Goal: Entertainment & Leisure: Consume media (video, audio)

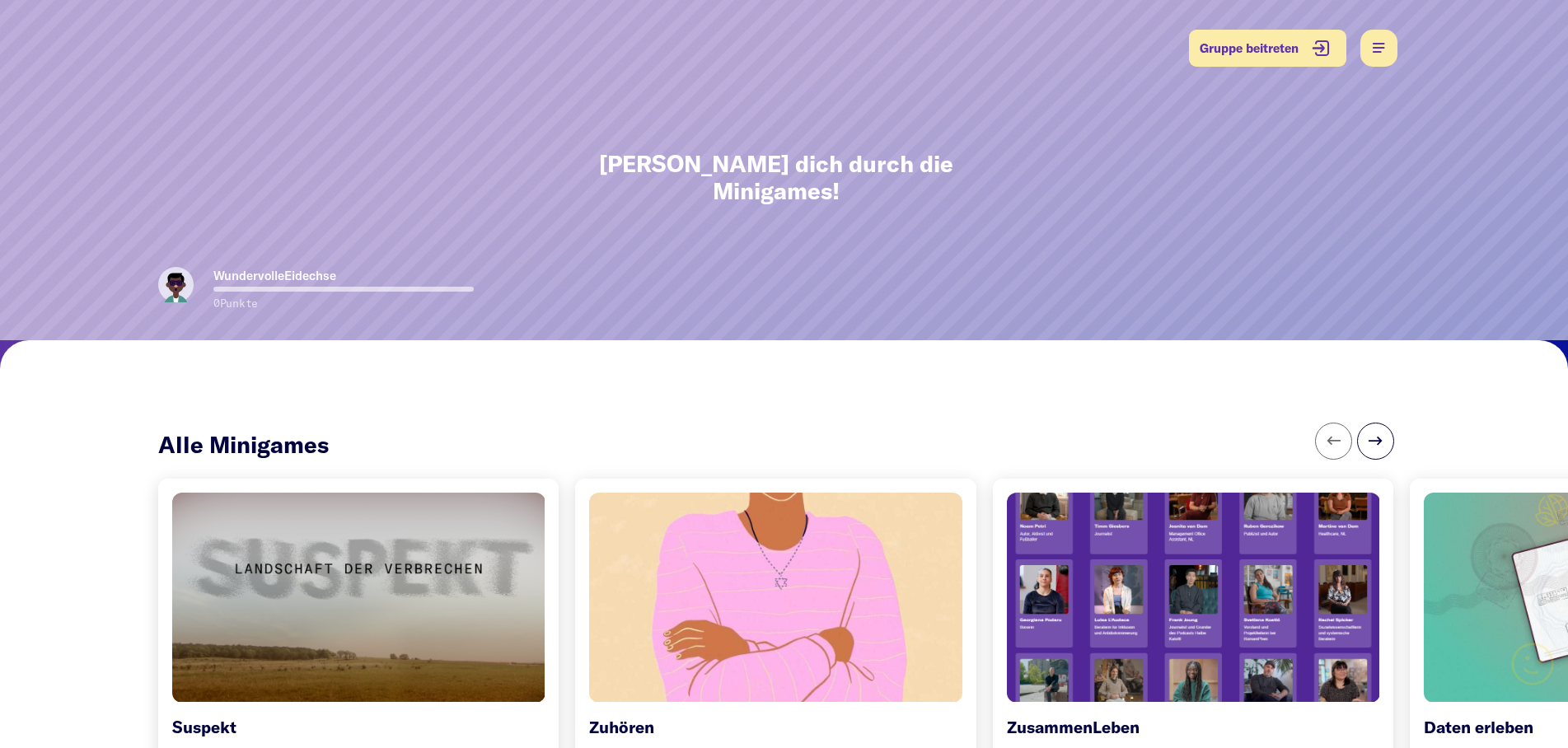
scroll to position [336, 0]
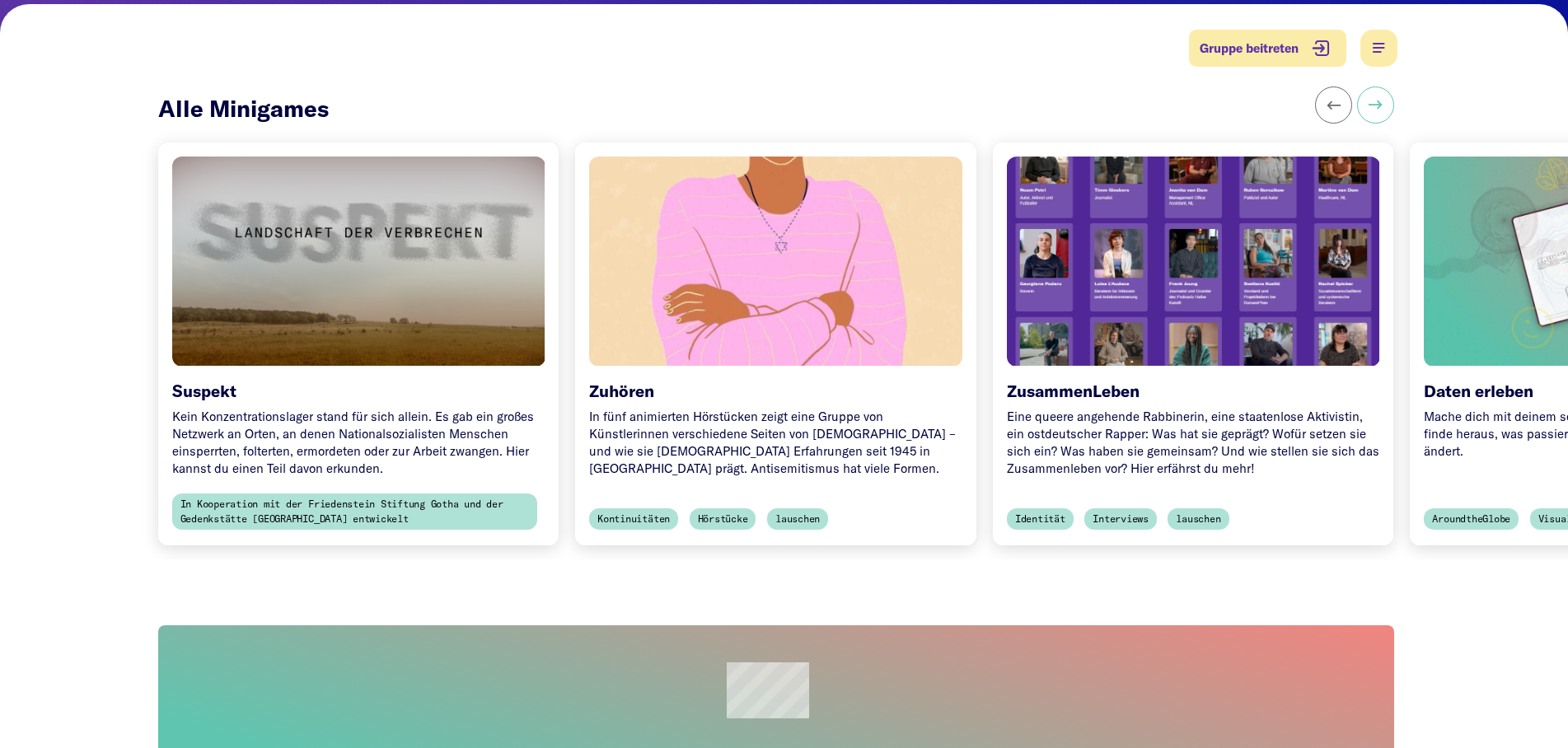
click at [1381, 86] on button at bounding box center [1375, 104] width 37 height 37
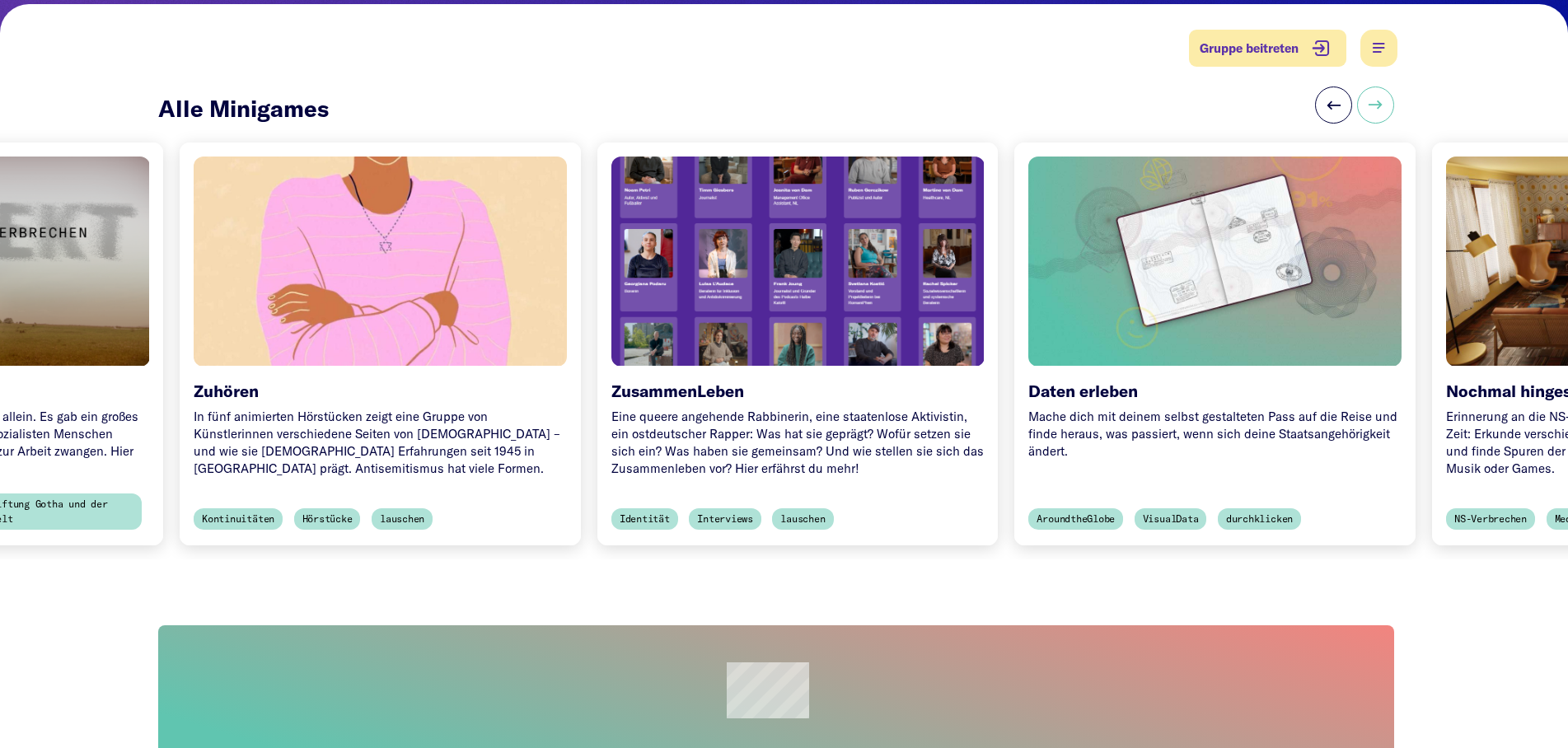
click at [1381, 86] on button at bounding box center [1375, 104] width 37 height 37
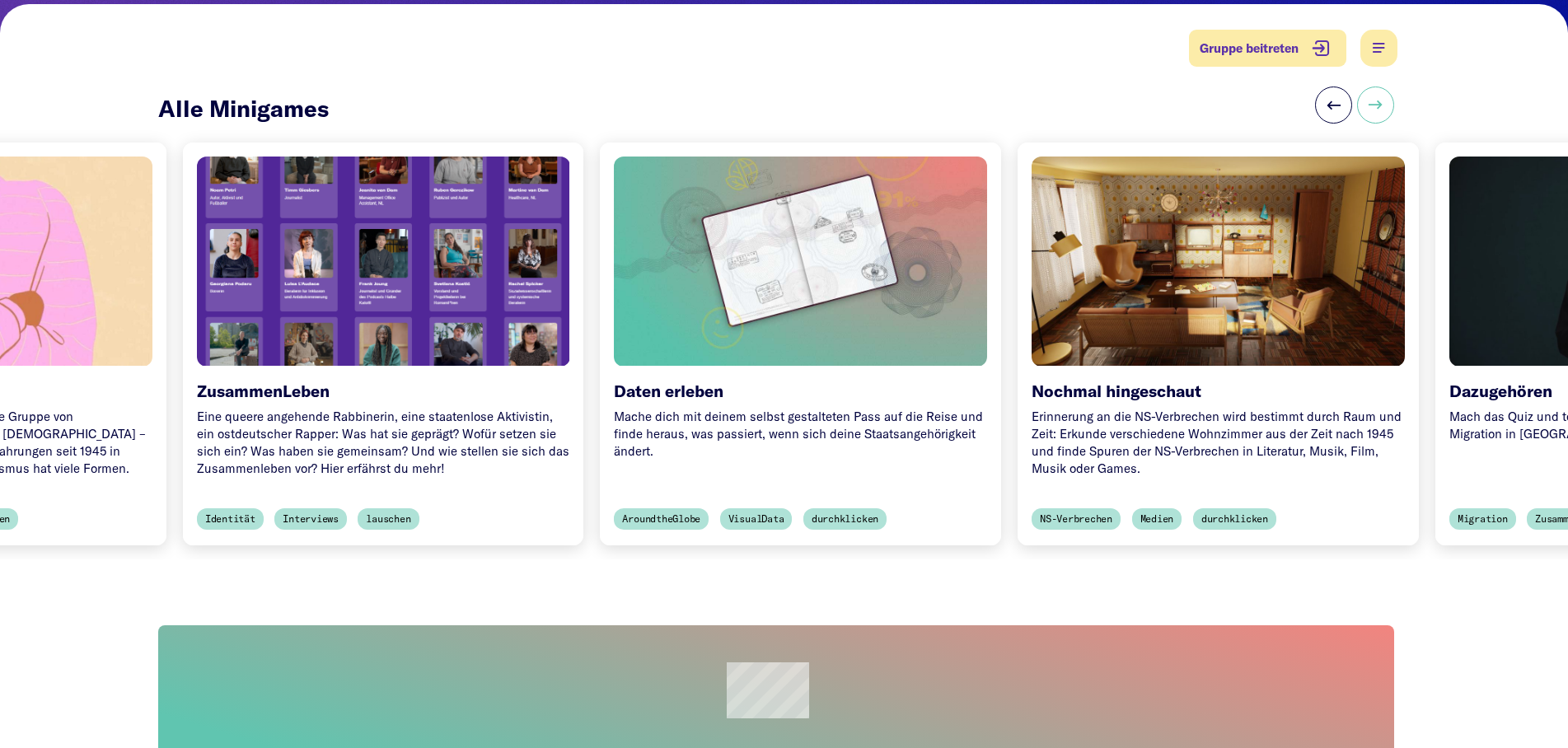
click at [1381, 86] on button at bounding box center [1375, 104] width 37 height 37
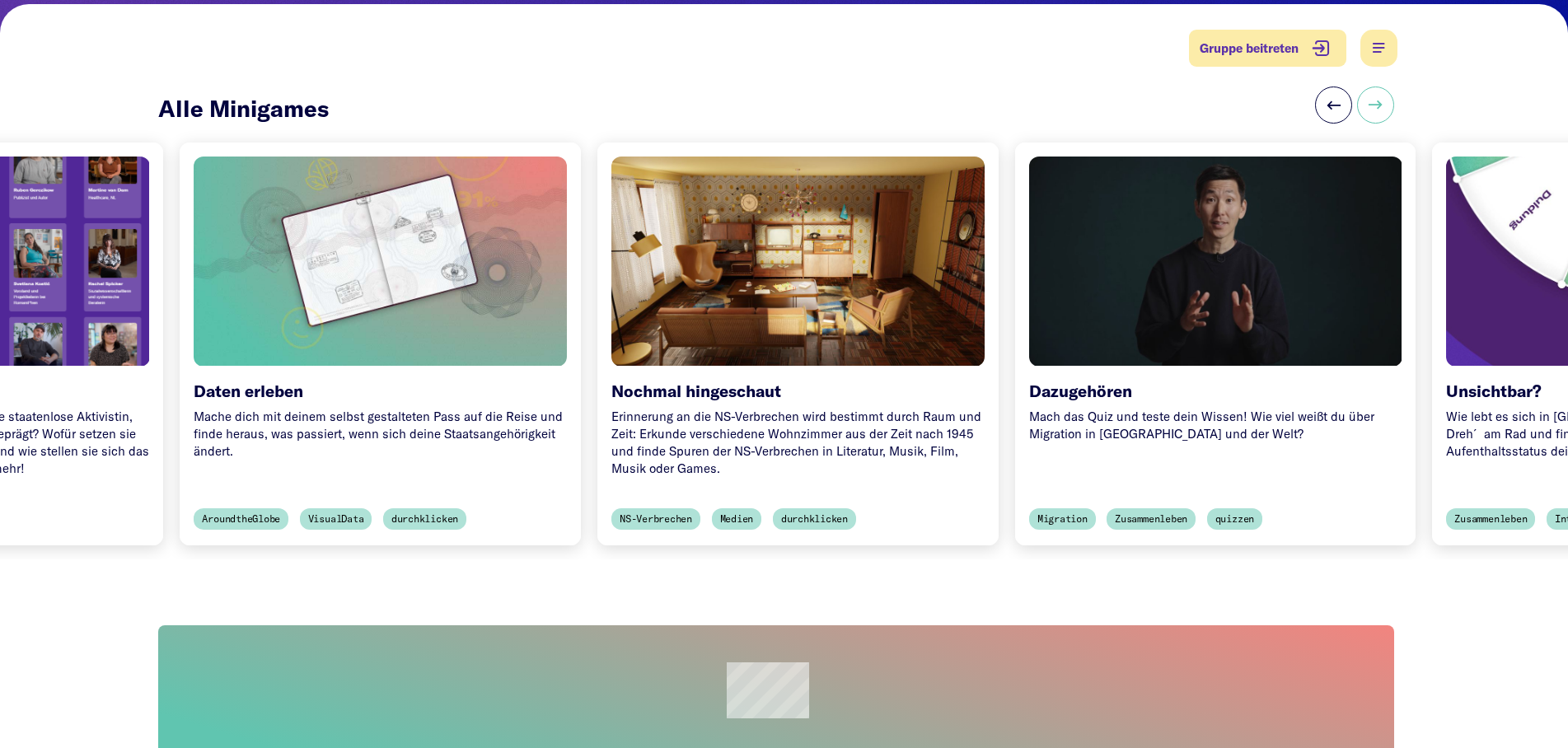
click at [1381, 86] on button at bounding box center [1375, 104] width 37 height 37
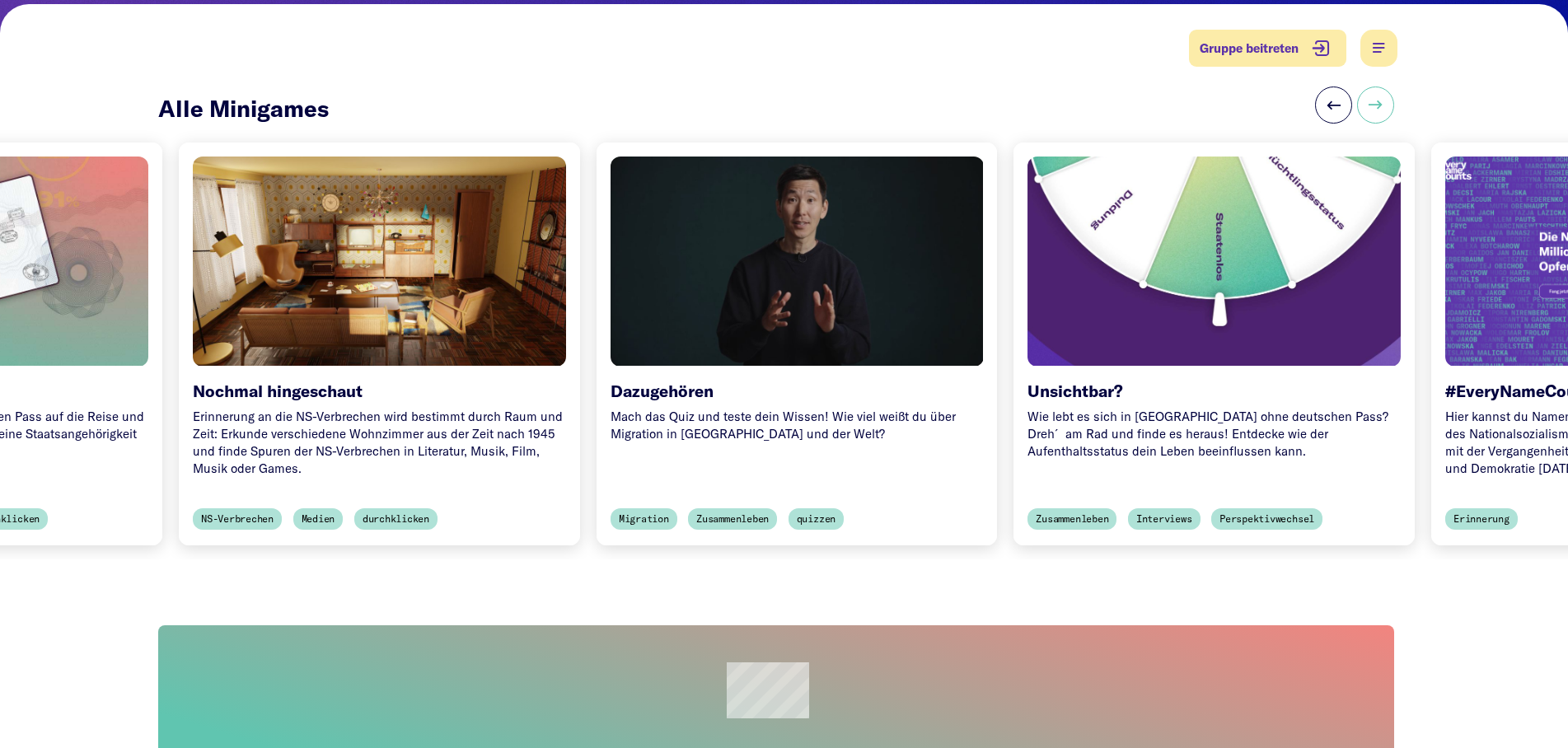
click at [1381, 86] on button at bounding box center [1375, 104] width 37 height 37
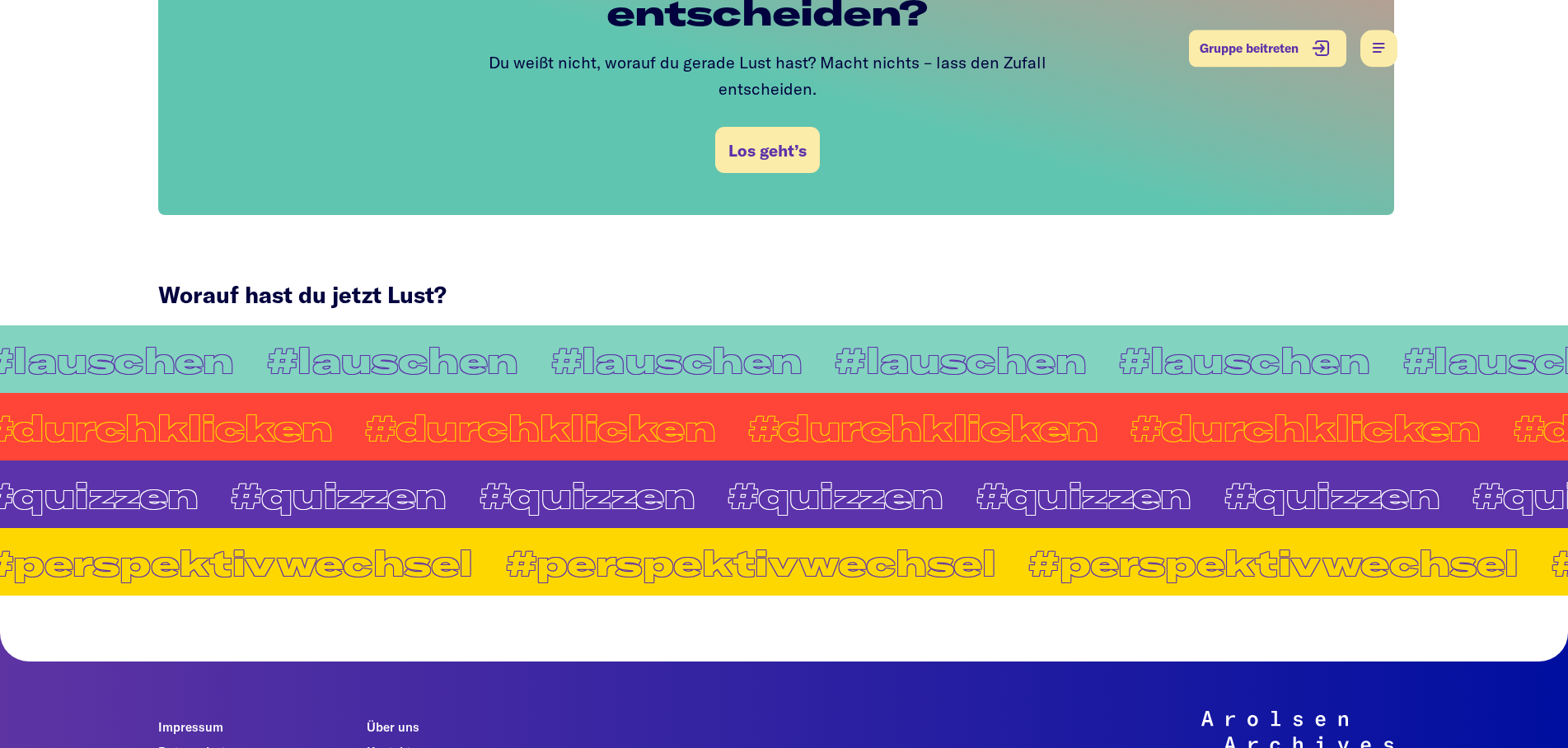
scroll to position [1294, 0]
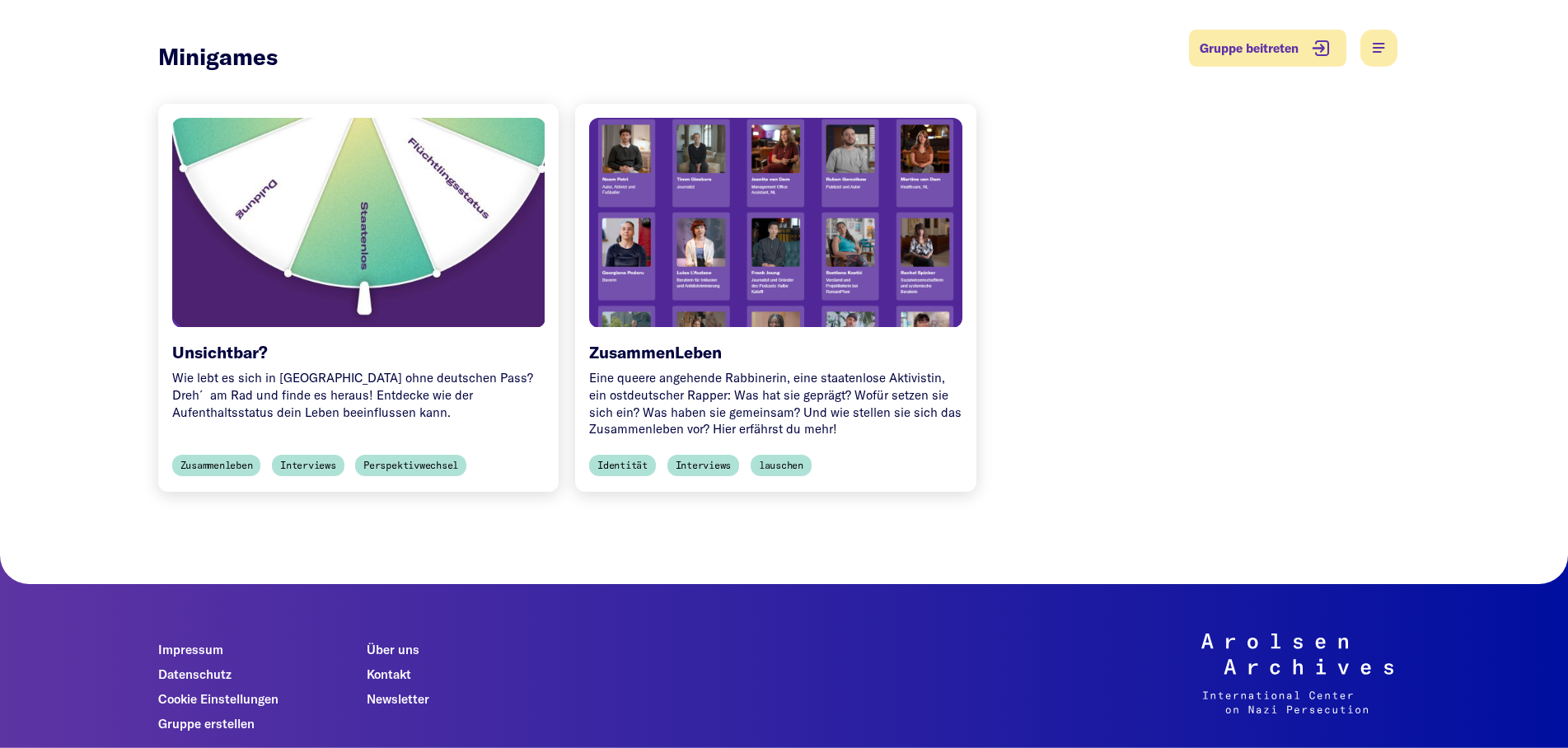
scroll to position [317, 0]
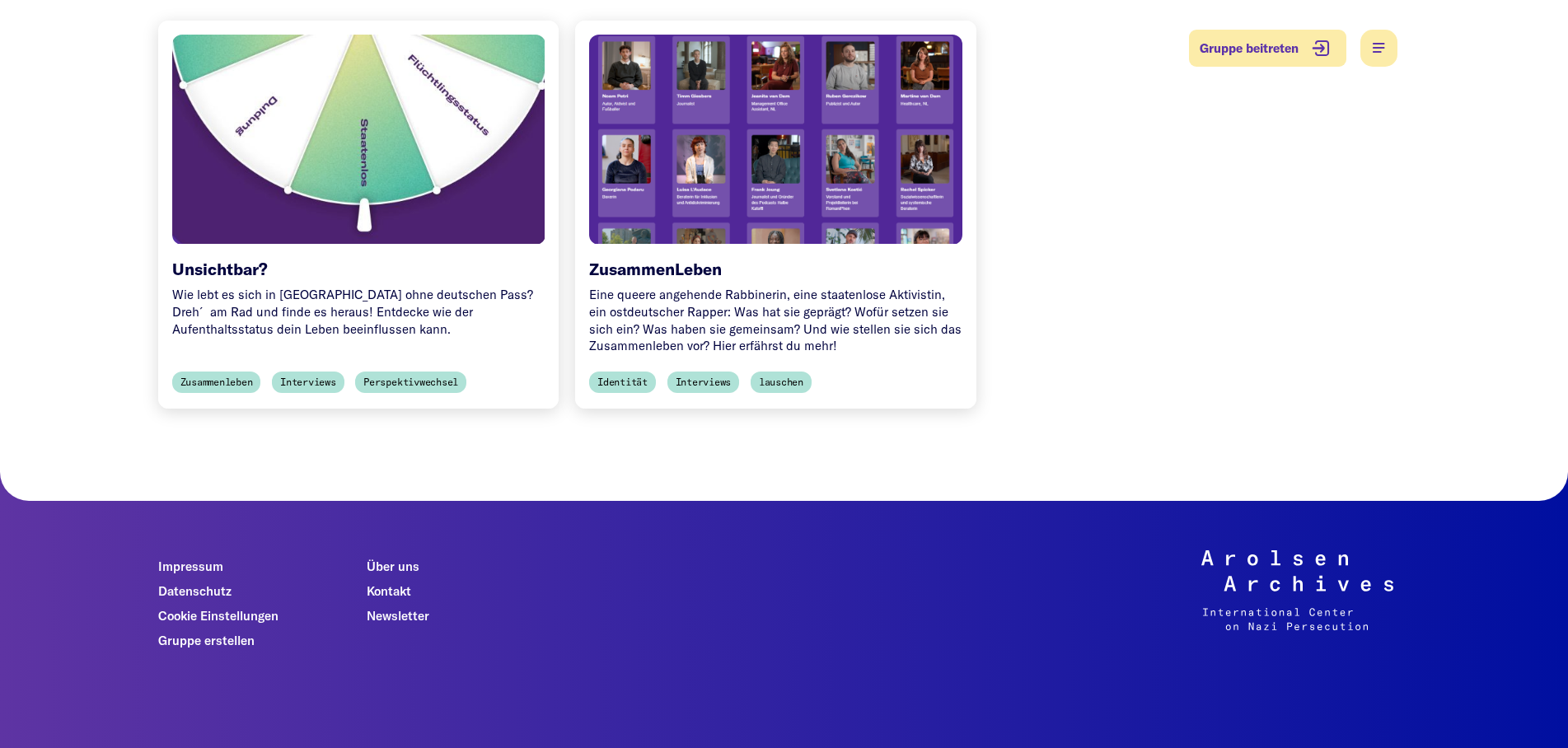
click at [320, 164] on img at bounding box center [359, 164] width 373 height 260
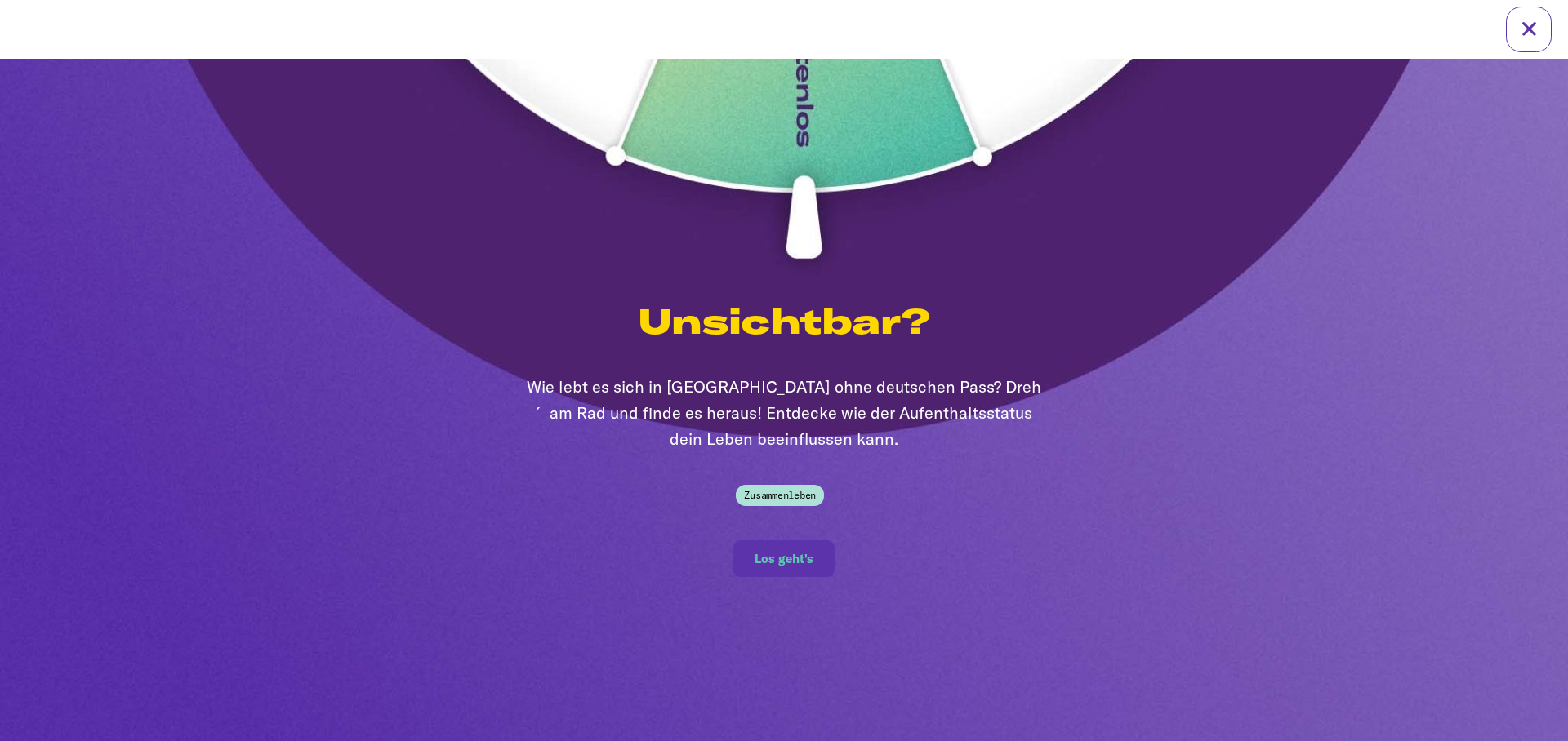
drag, startPoint x: 798, startPoint y: 561, endPoint x: 304, endPoint y: 442, distance: 508.1
click at [798, 561] on span "Los geht's" at bounding box center [784, 559] width 58 height 14
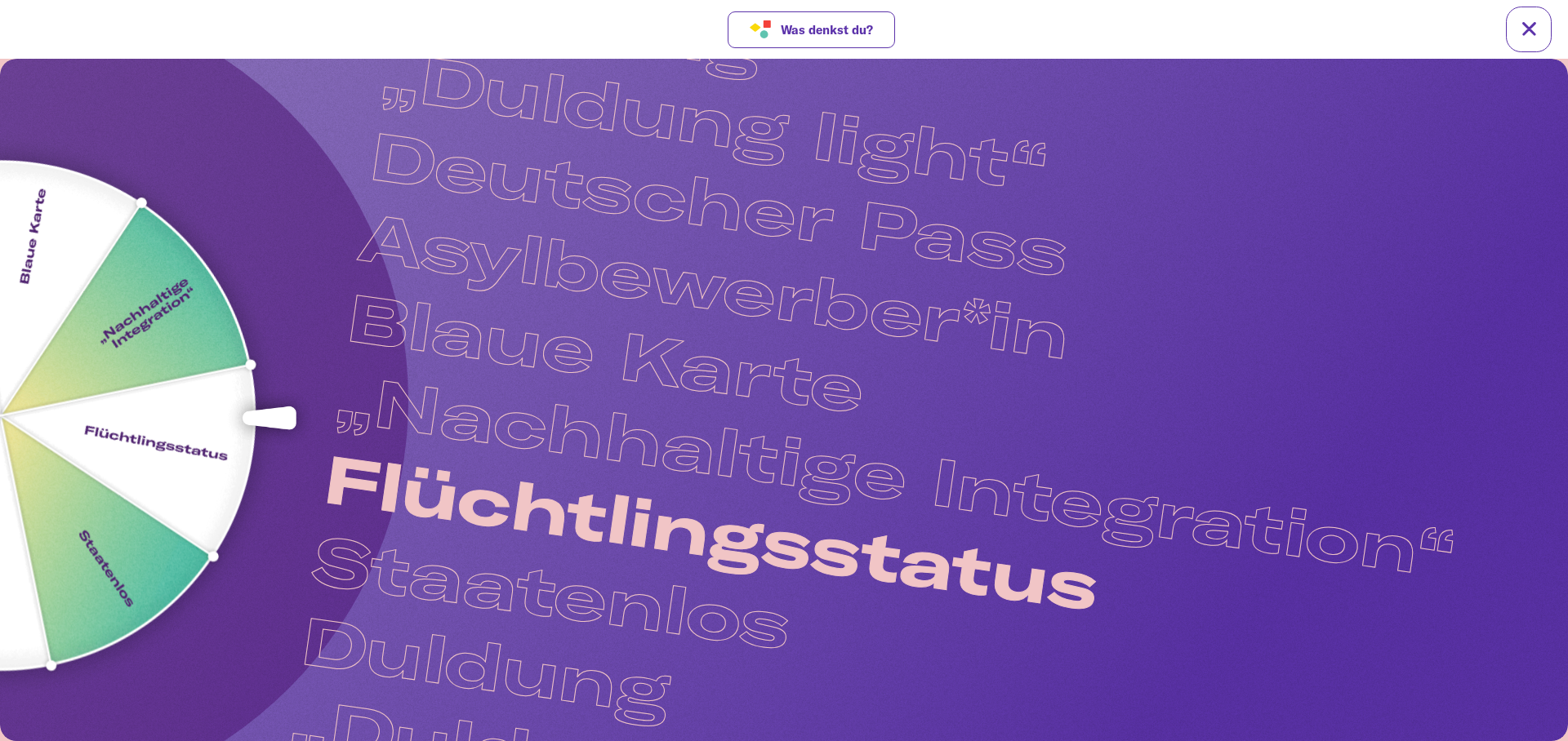
click at [203, 621] on img at bounding box center [-1, 416] width 740 height 739
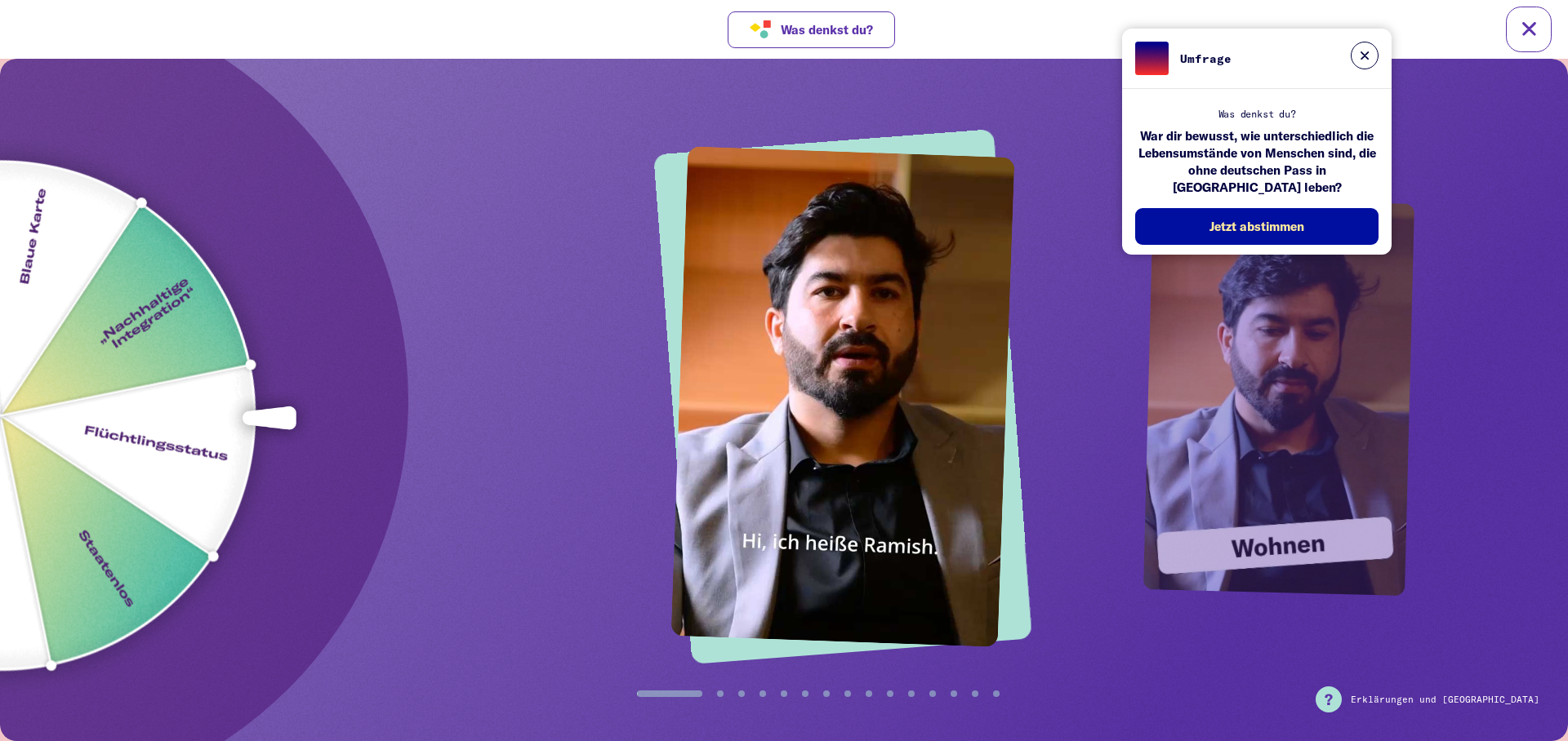
drag, startPoint x: 1055, startPoint y: 507, endPoint x: 1442, endPoint y: 500, distance: 387.1
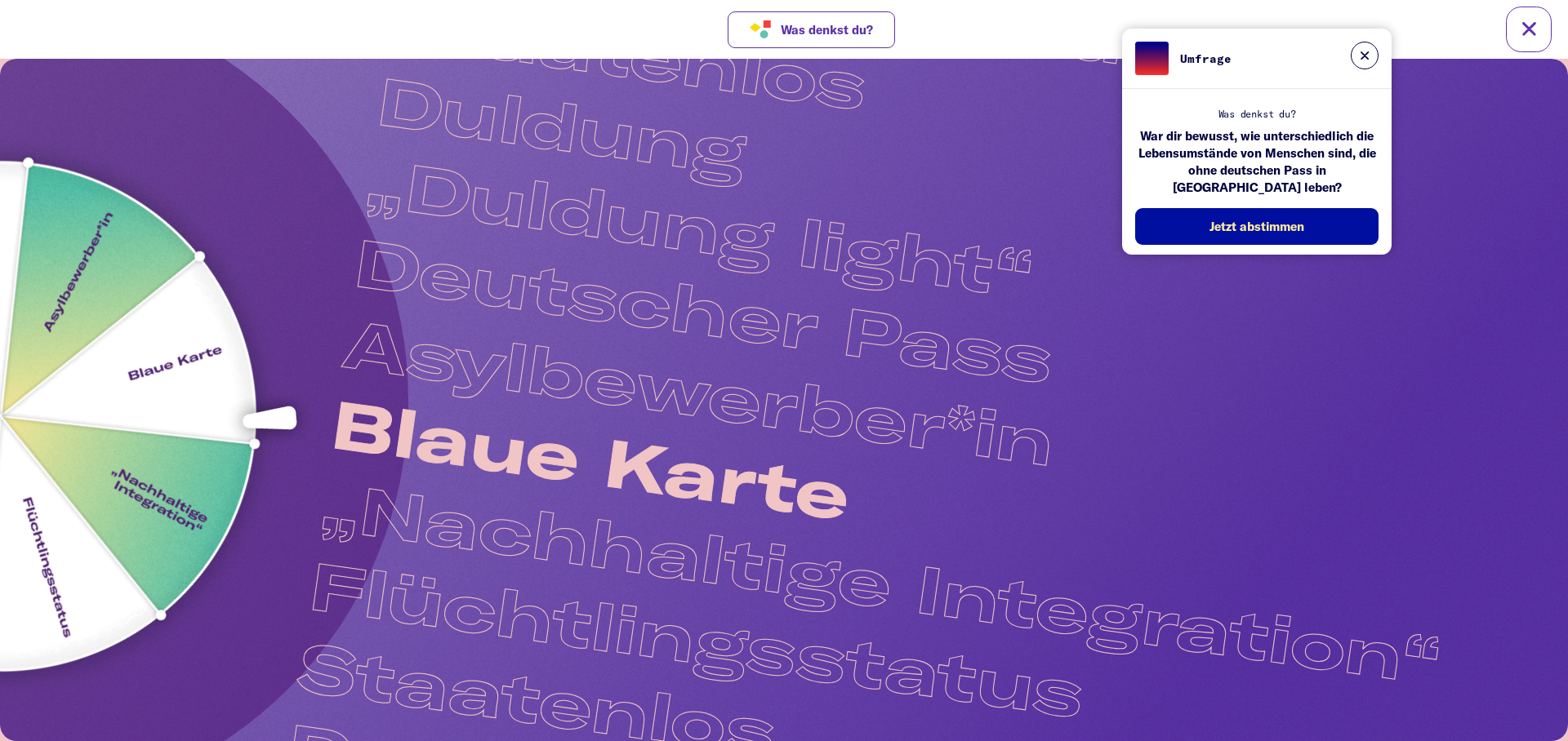
click at [252, 541] on img at bounding box center [-1, 416] width 882 height 882
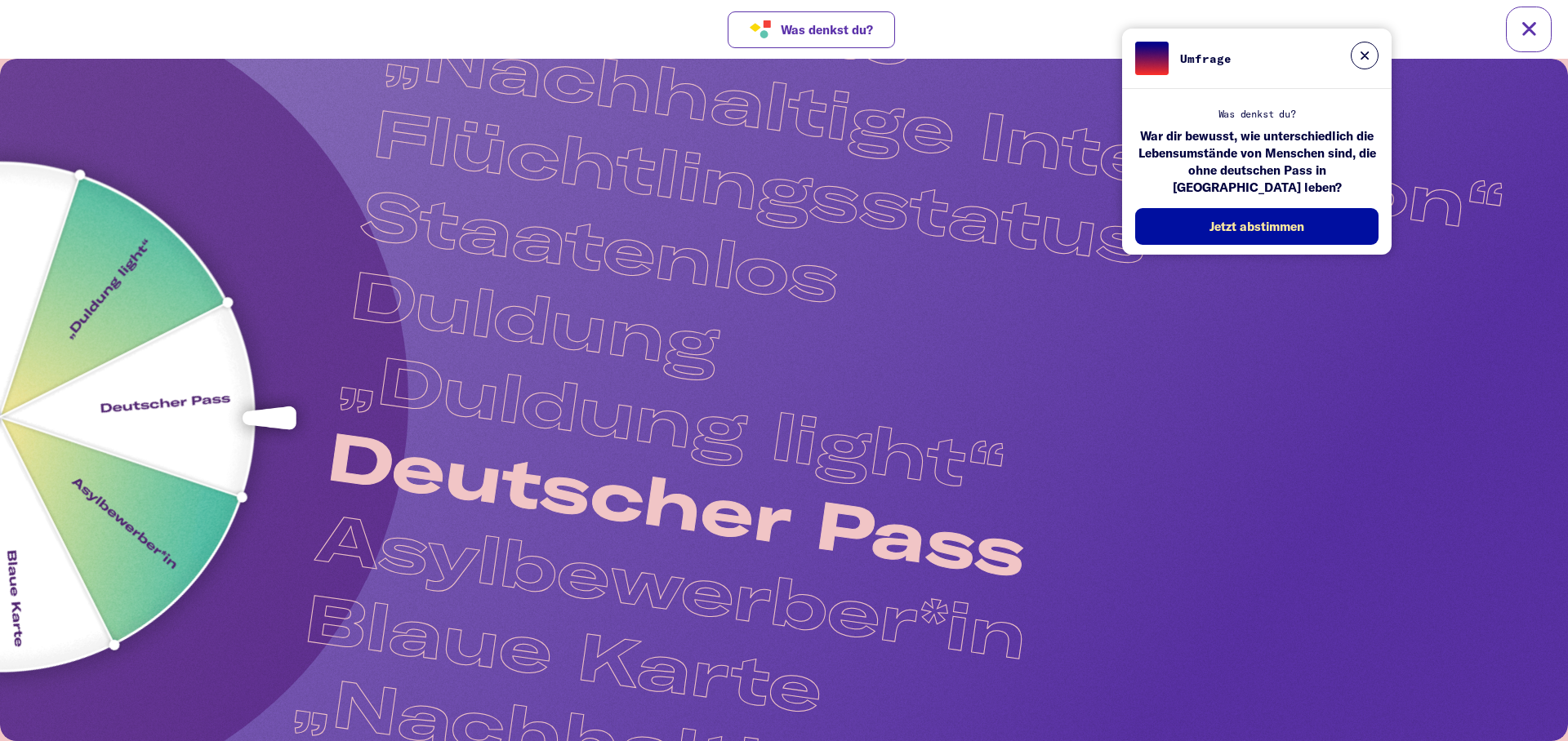
click at [28, 609] on img at bounding box center [0, 416] width 842 height 842
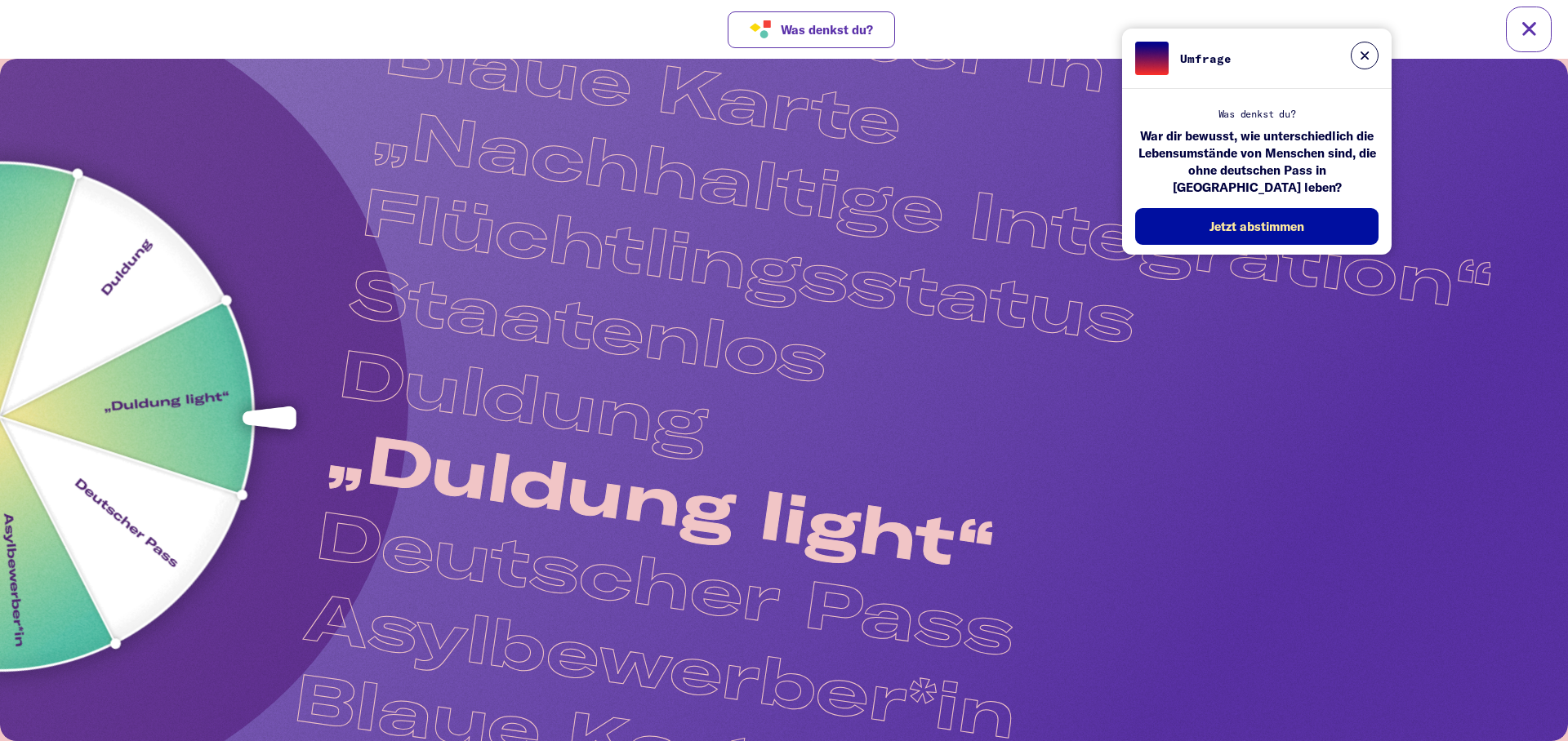
click at [169, 448] on img at bounding box center [0, 417] width 790 height 789
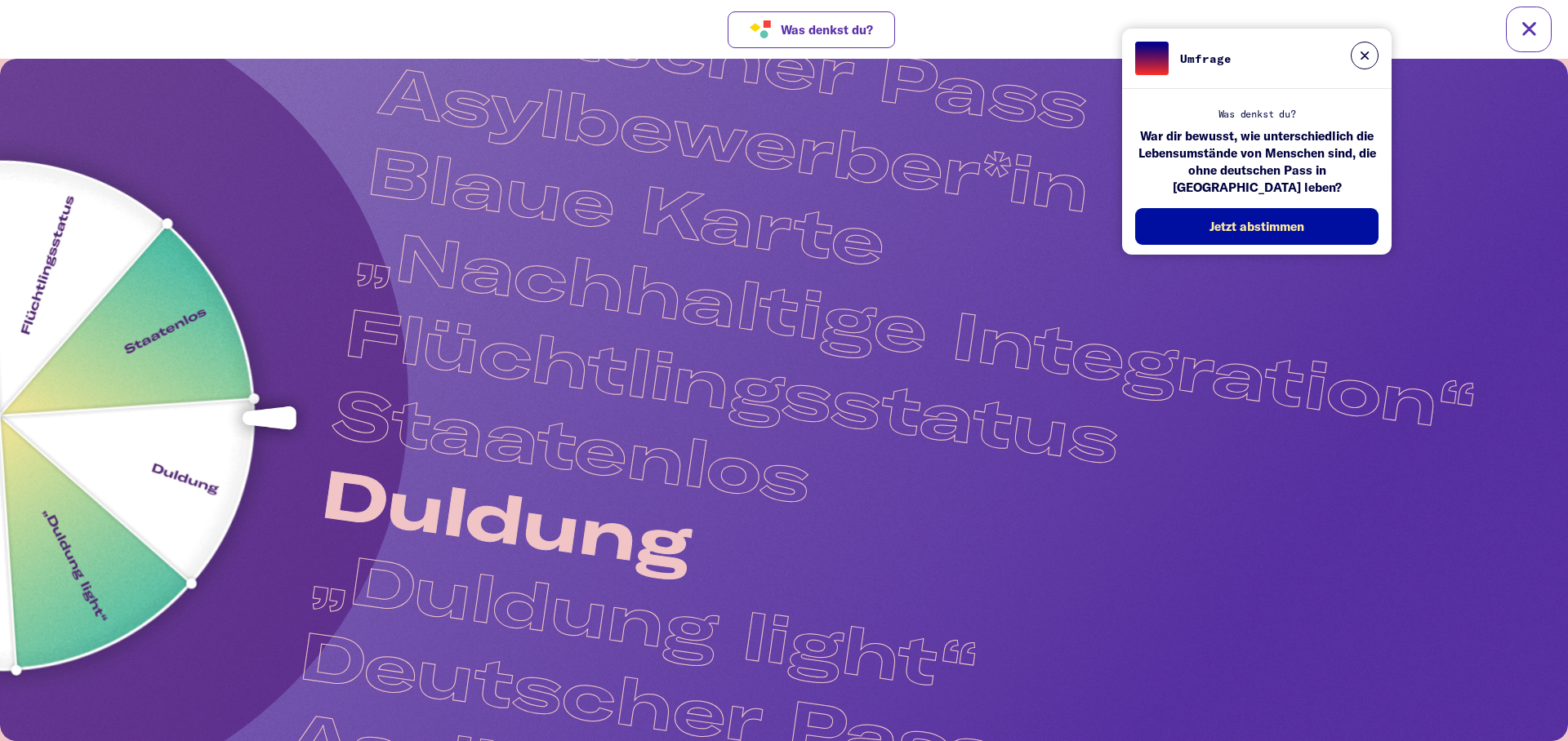
click at [146, 449] on img at bounding box center [0, 416] width 668 height 667
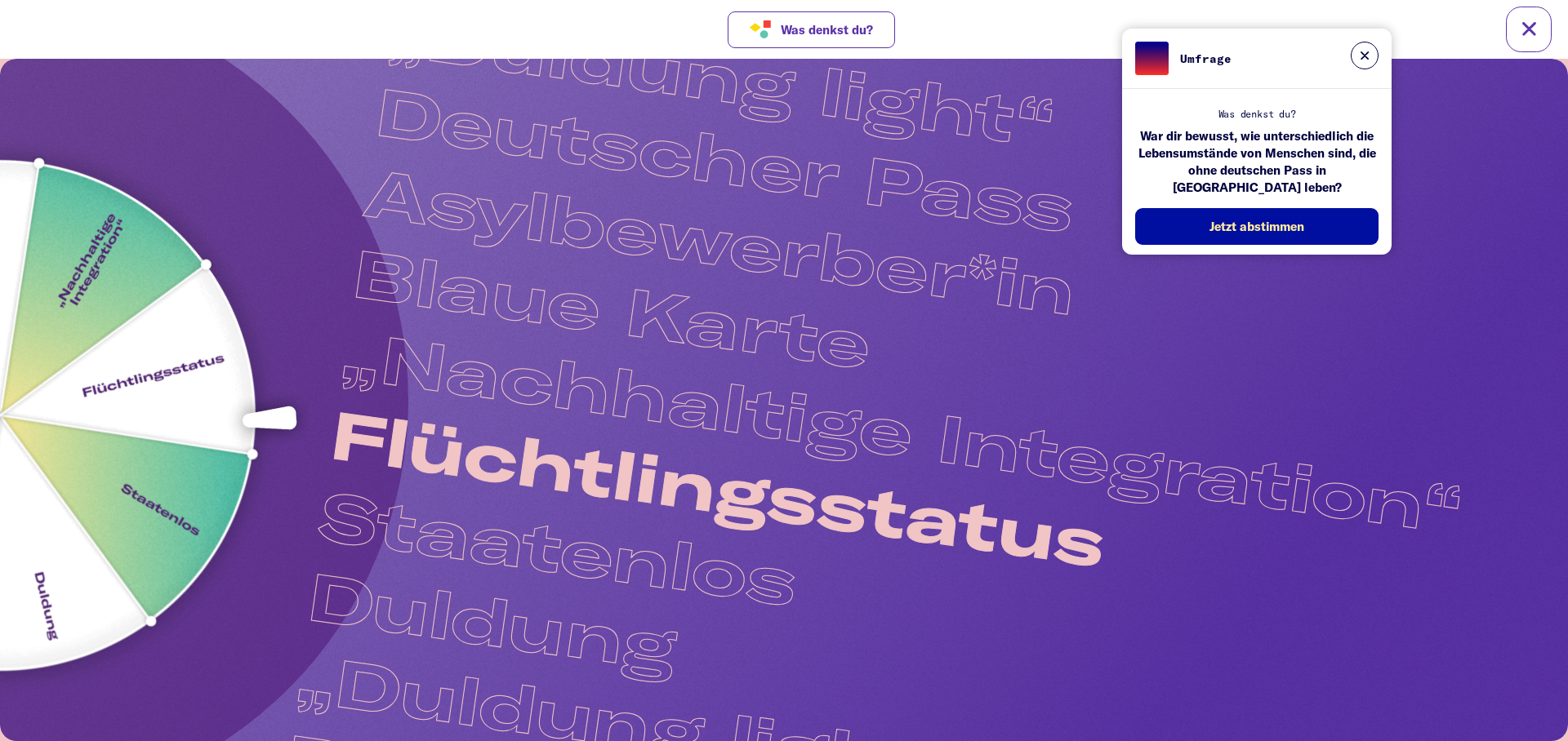
click at [147, 523] on img at bounding box center [-1, 416] width 877 height 876
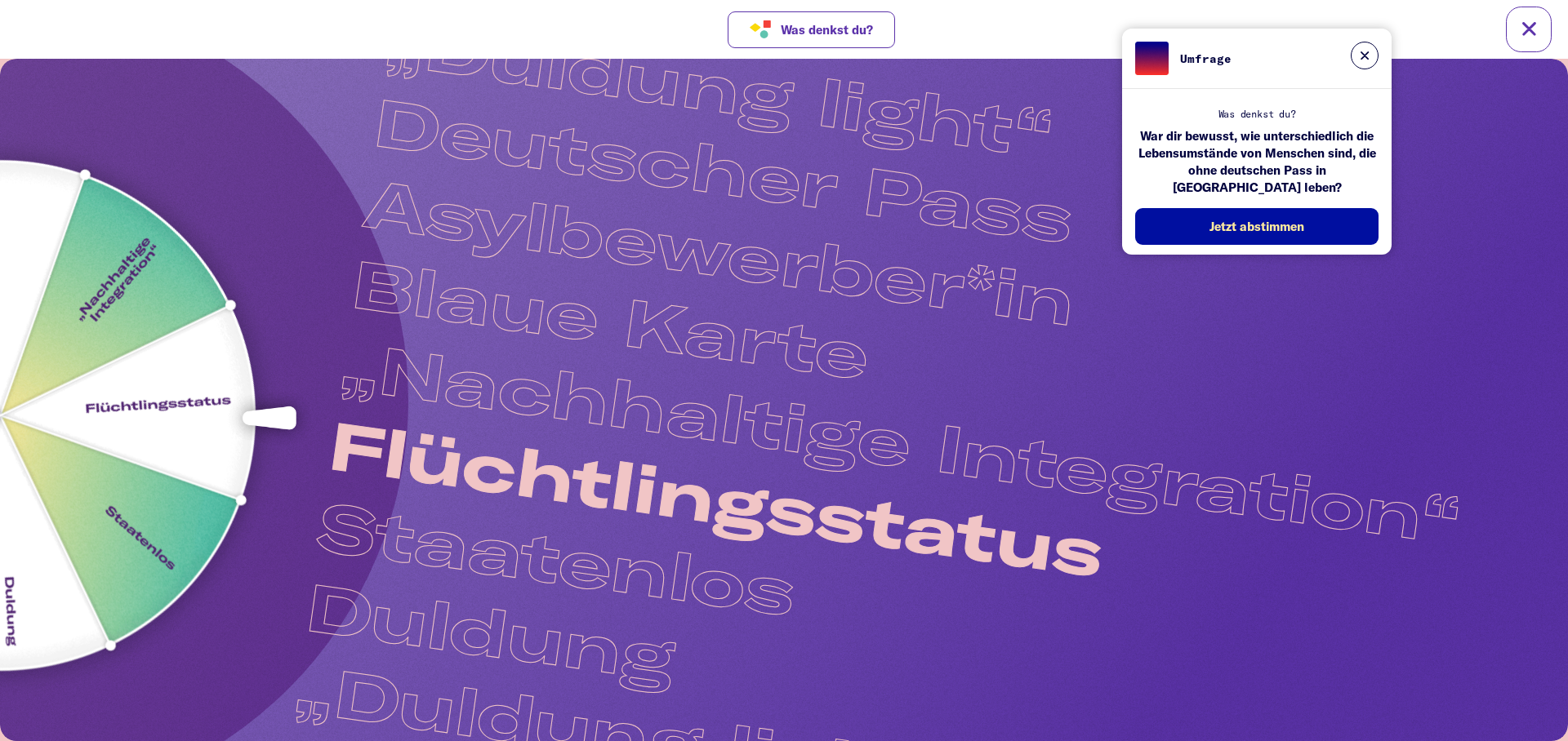
click at [151, 499] on img at bounding box center [-1, 416] width 836 height 836
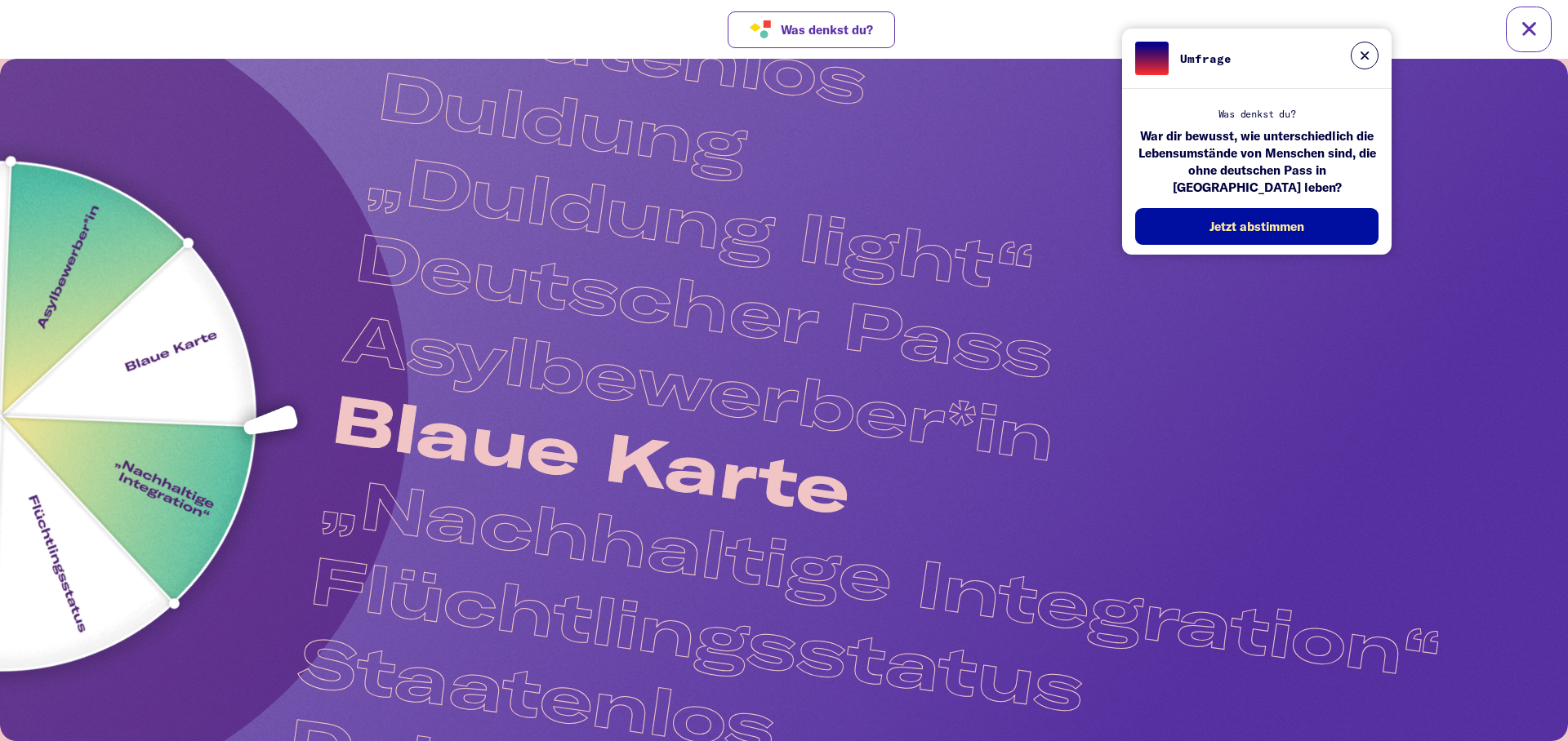
click at [150, 477] on img at bounding box center [-1, 416] width 886 height 886
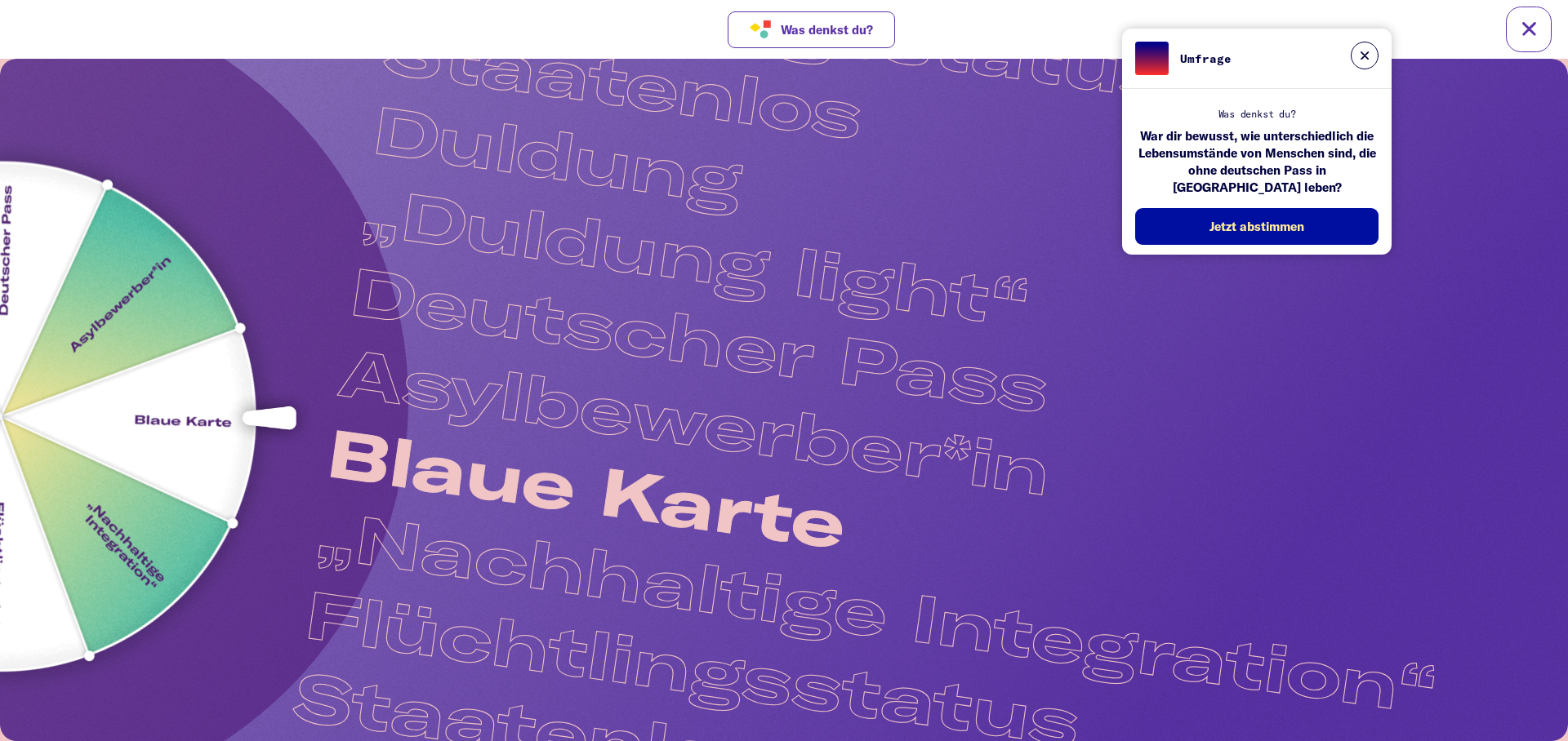
click at [153, 461] on img at bounding box center [1, 417] width 806 height 806
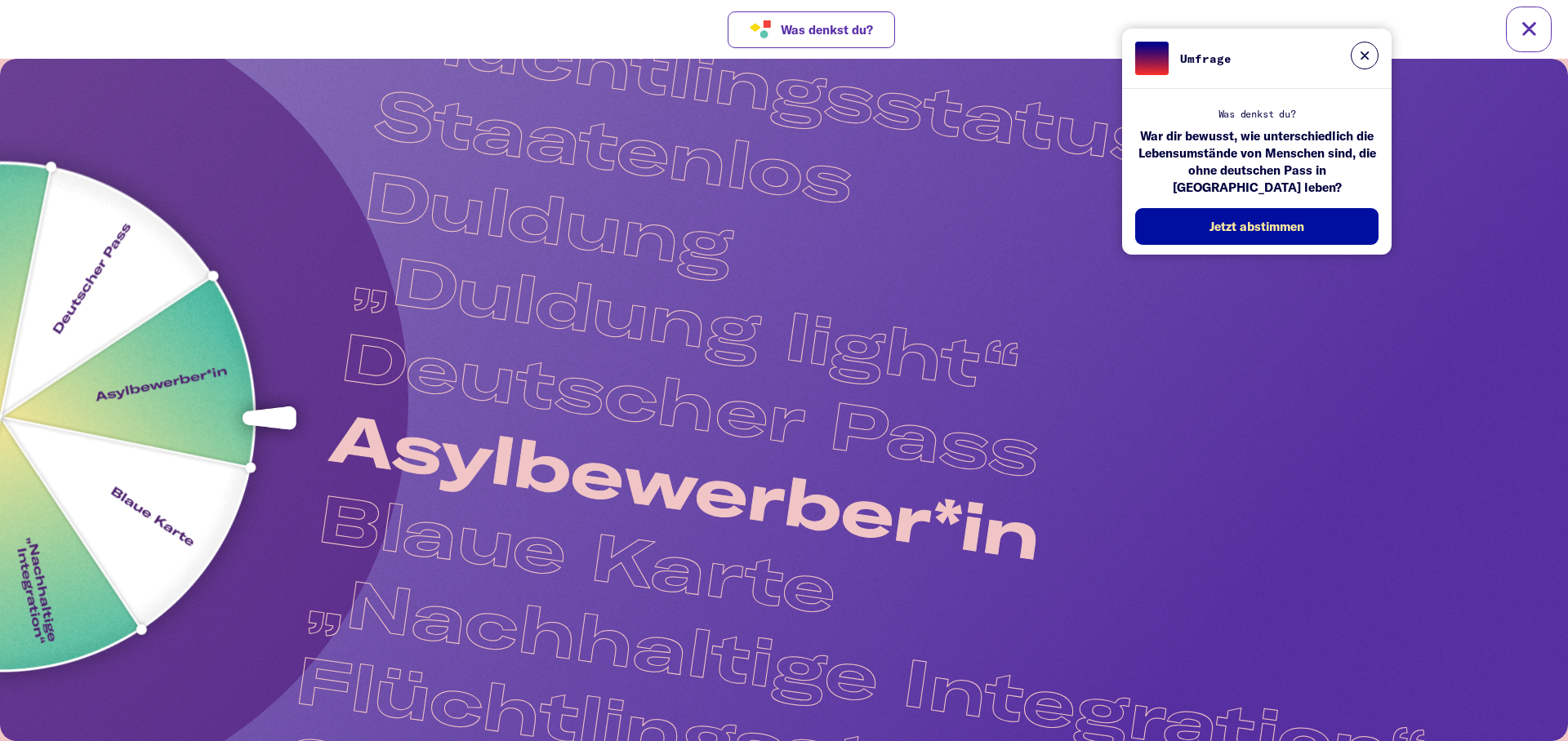
click at [140, 467] on img at bounding box center [-1, 416] width 740 height 739
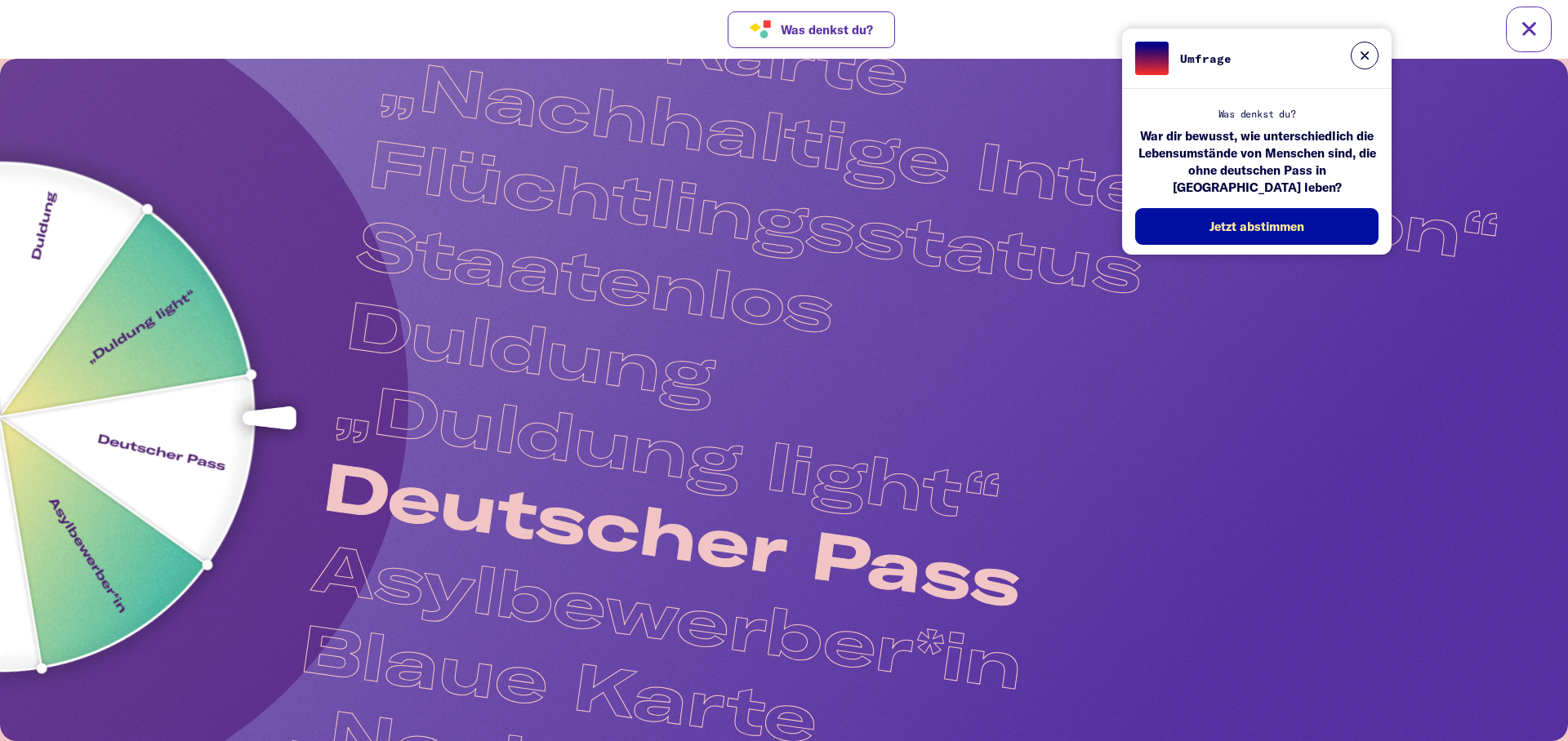
click at [128, 443] on img at bounding box center [0, 417] width 723 height 722
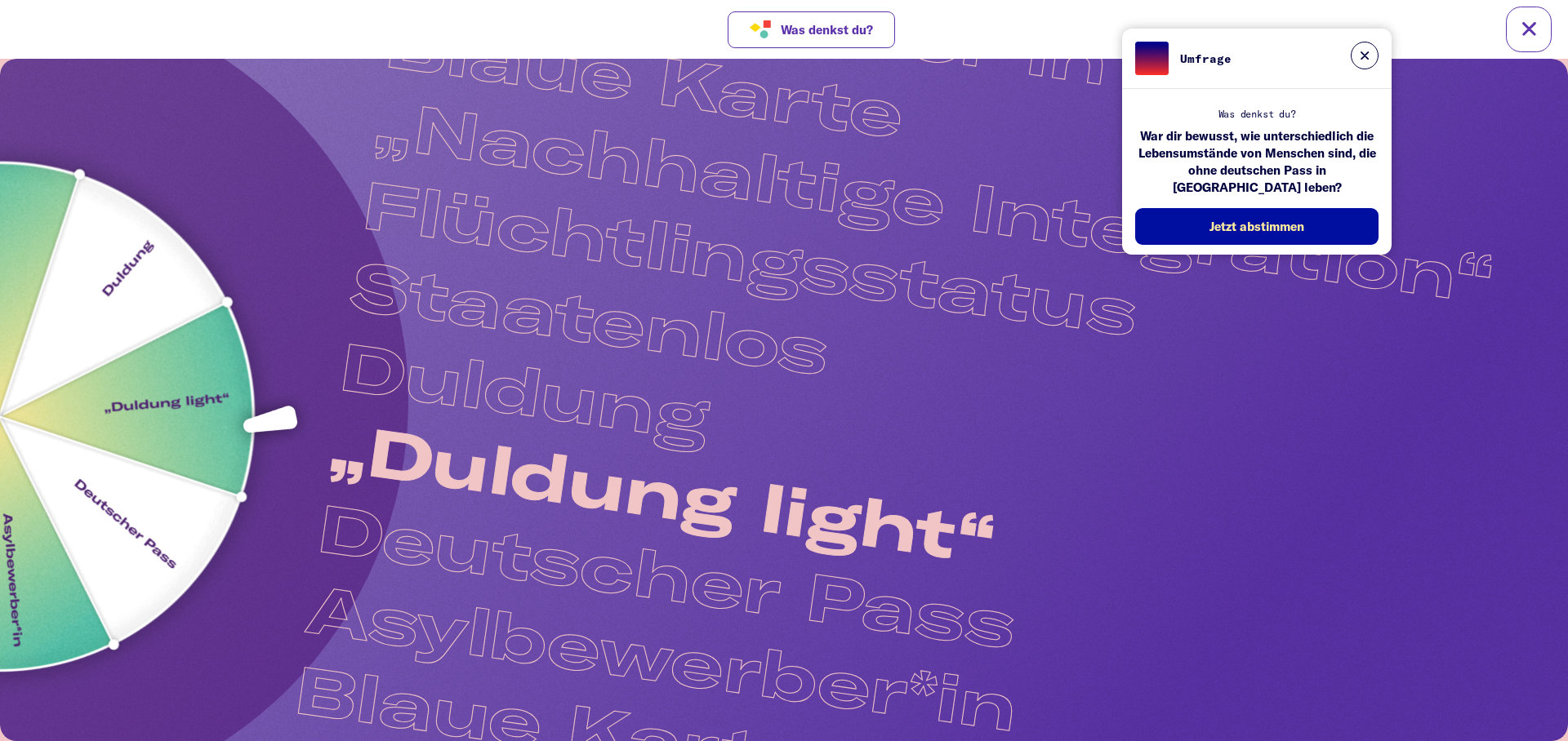
click at [143, 467] on img at bounding box center [0, 417] width 793 height 793
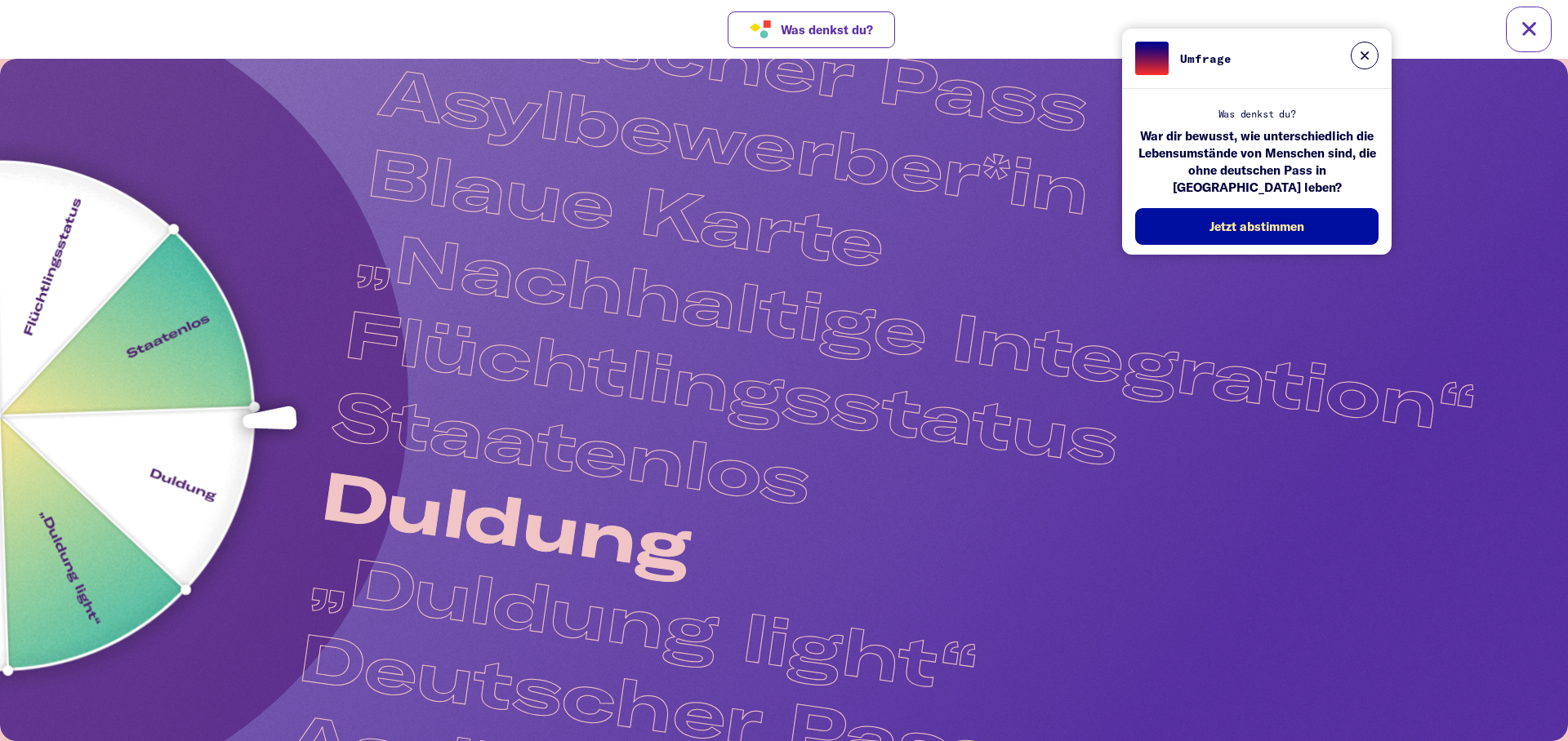
click at [136, 503] on img at bounding box center [-1, 416] width 648 height 648
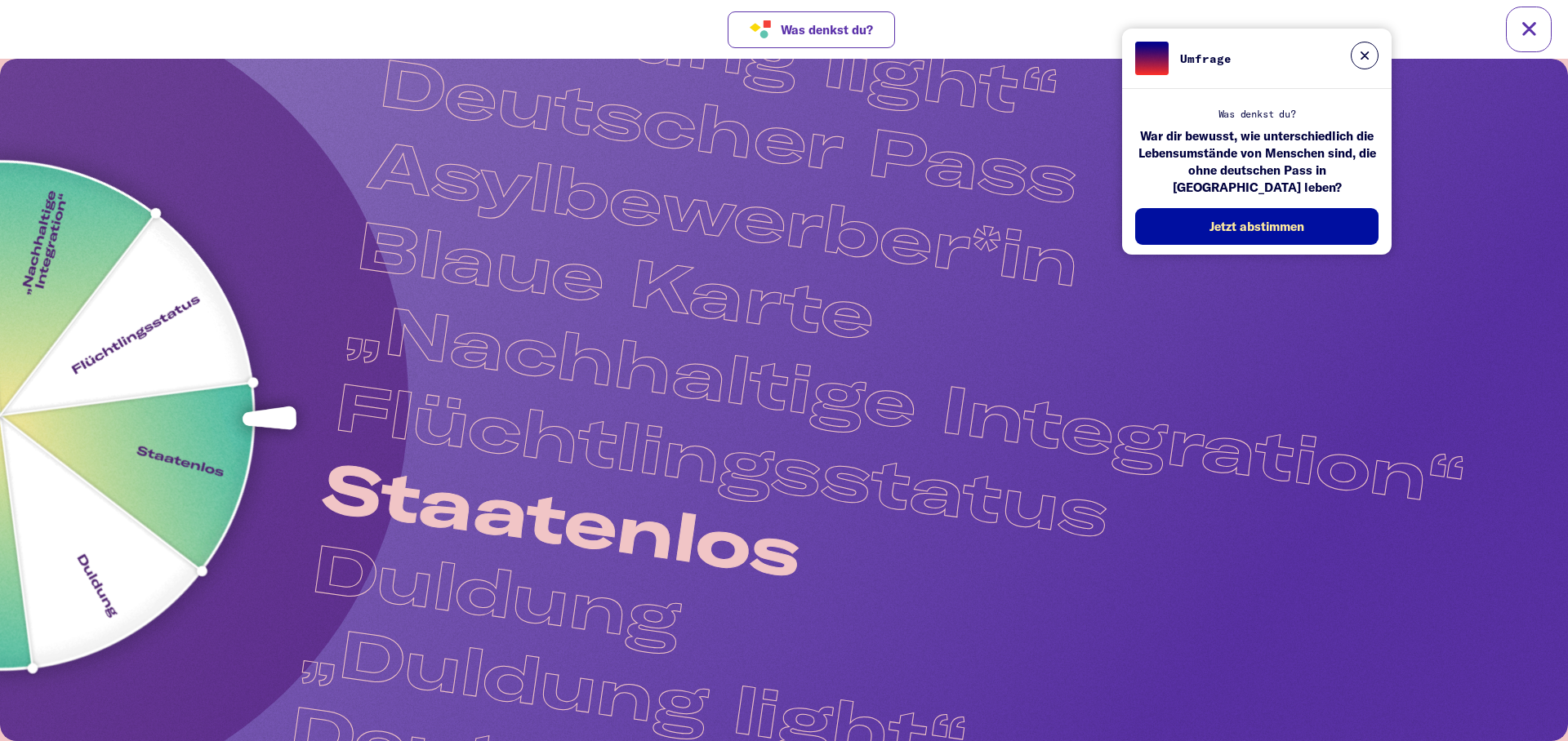
click at [147, 473] on img at bounding box center [-1, 416] width 879 height 879
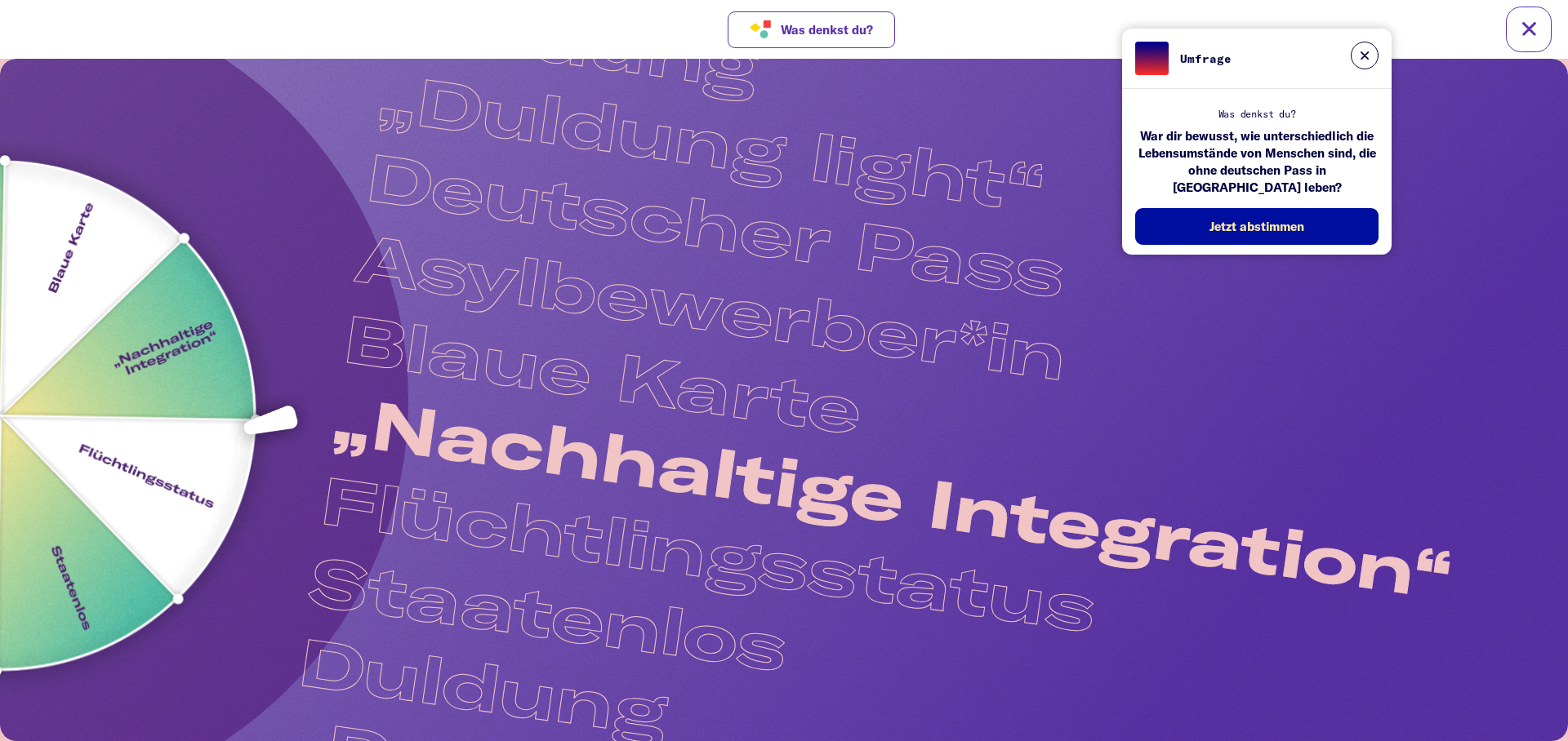
click at [125, 477] on img at bounding box center [0, 417] width 638 height 638
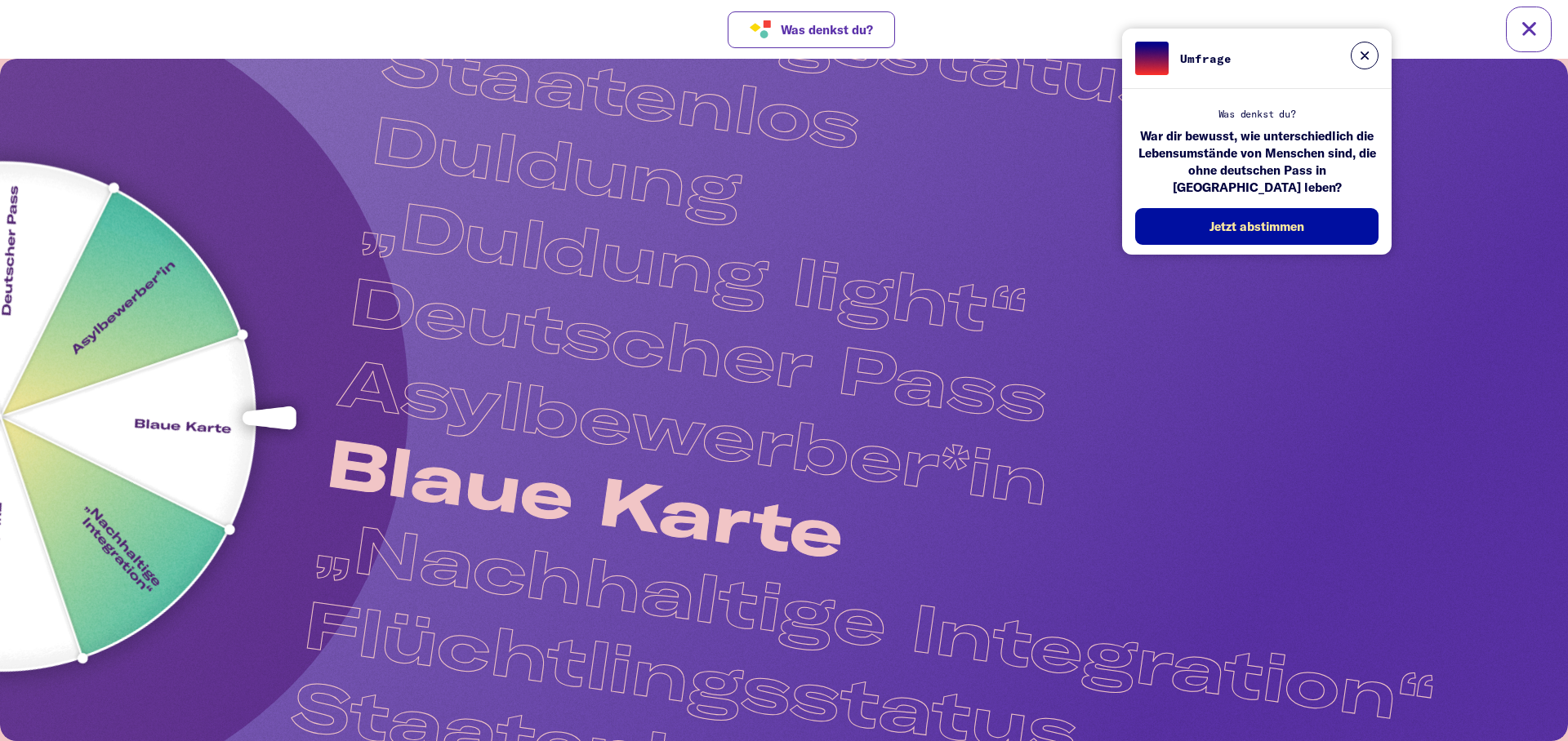
click at [131, 513] on img at bounding box center [-1, 416] width 795 height 795
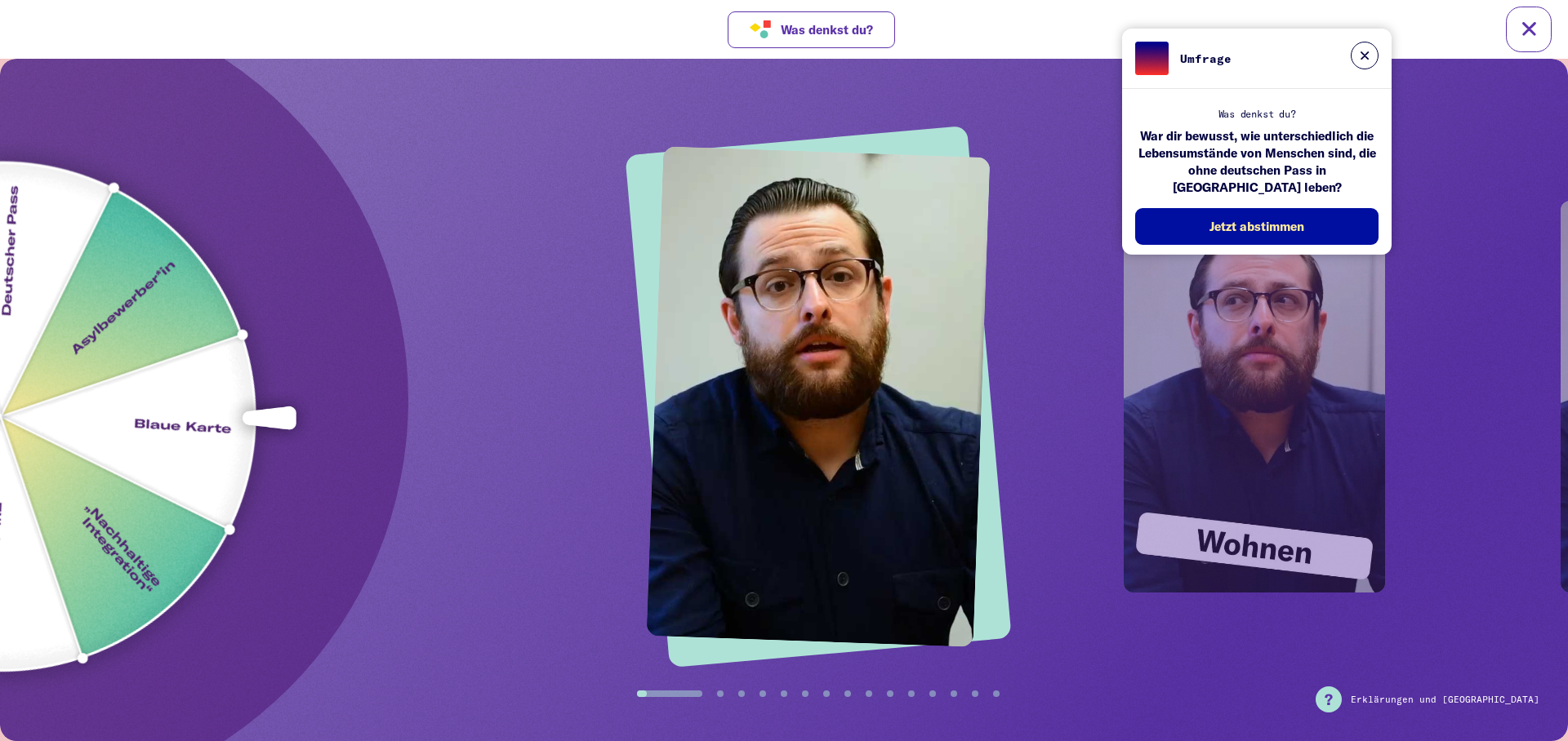
click at [1364, 52] on button at bounding box center [1365, 55] width 28 height 28
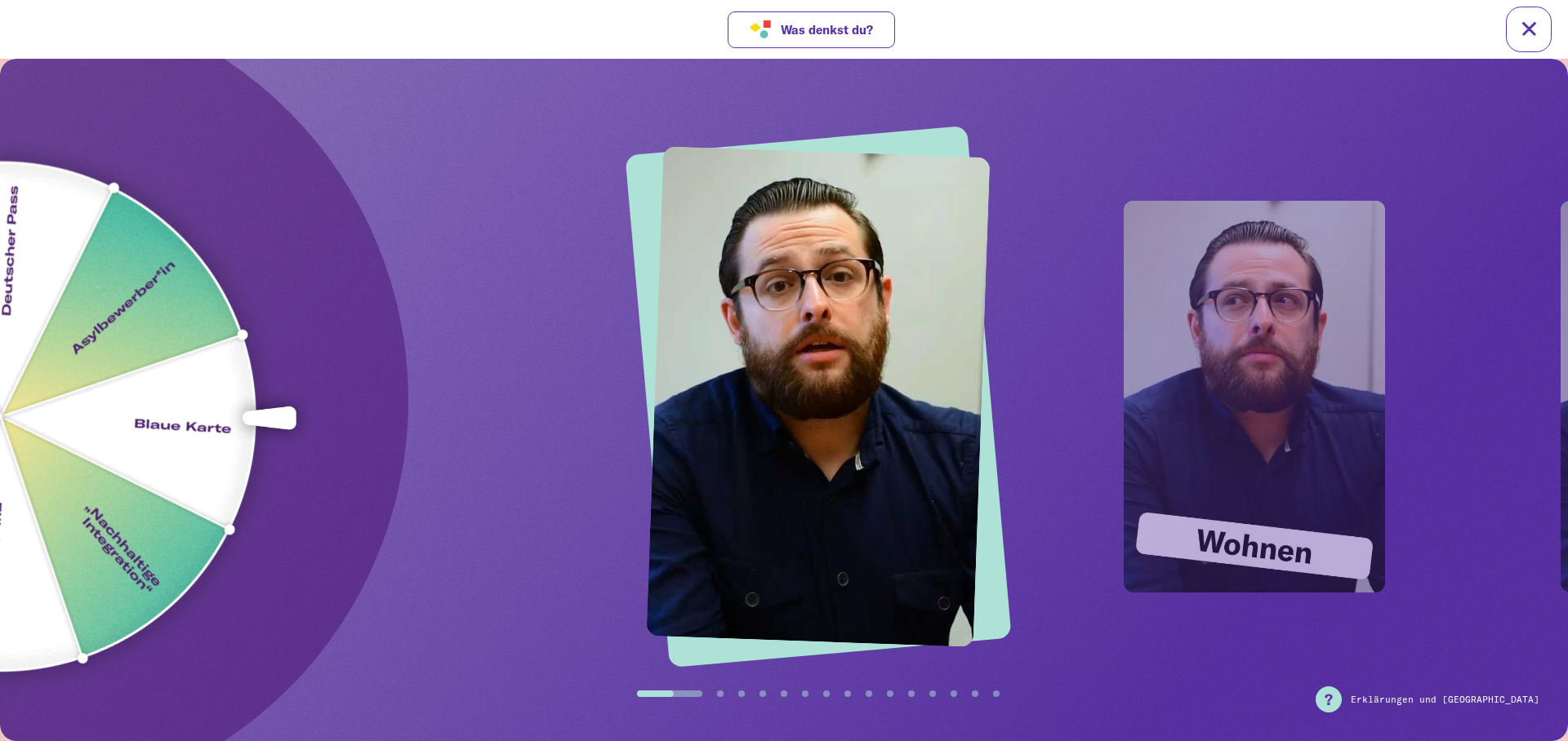
click at [762, 480] on video "Your browser does not support the video tag." at bounding box center [819, 397] width 344 height 501
click at [1237, 376] on video "Your browser does not support the video tag." at bounding box center [1255, 396] width 262 height 392
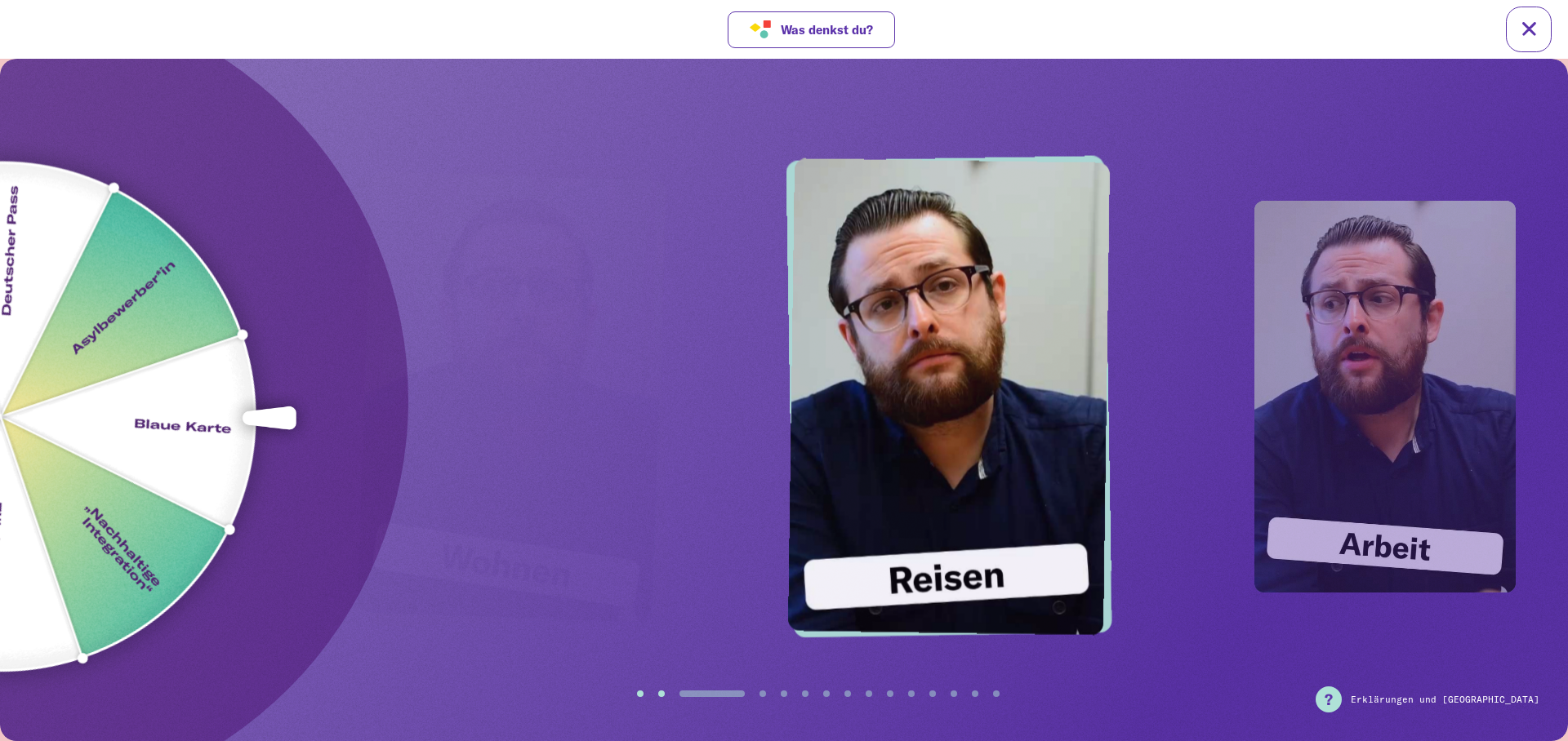
drag, startPoint x: 1071, startPoint y: 445, endPoint x: 752, endPoint y: 449, distance: 319.0
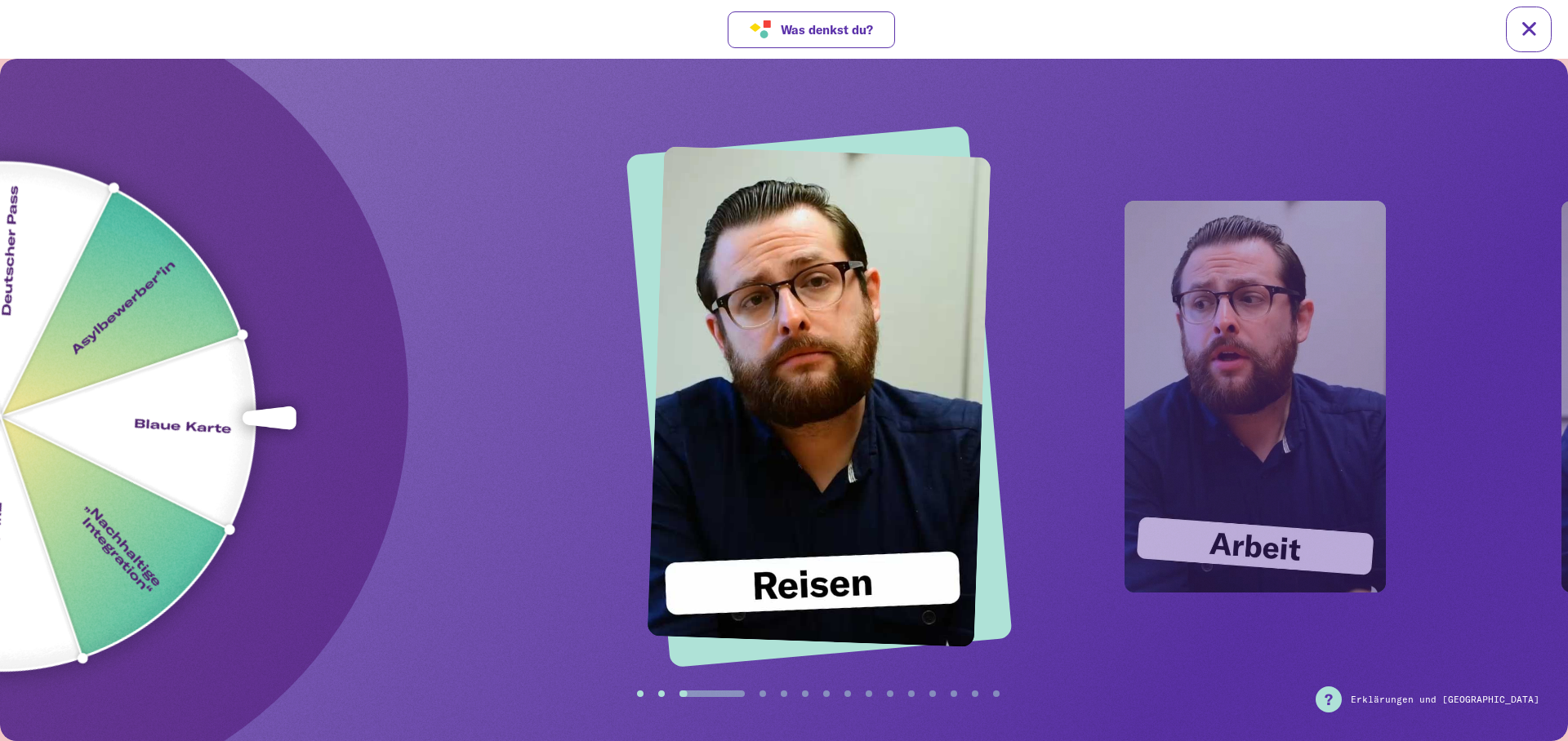
click at [1251, 454] on video "Your browser does not support the video tag." at bounding box center [1255, 396] width 262 height 392
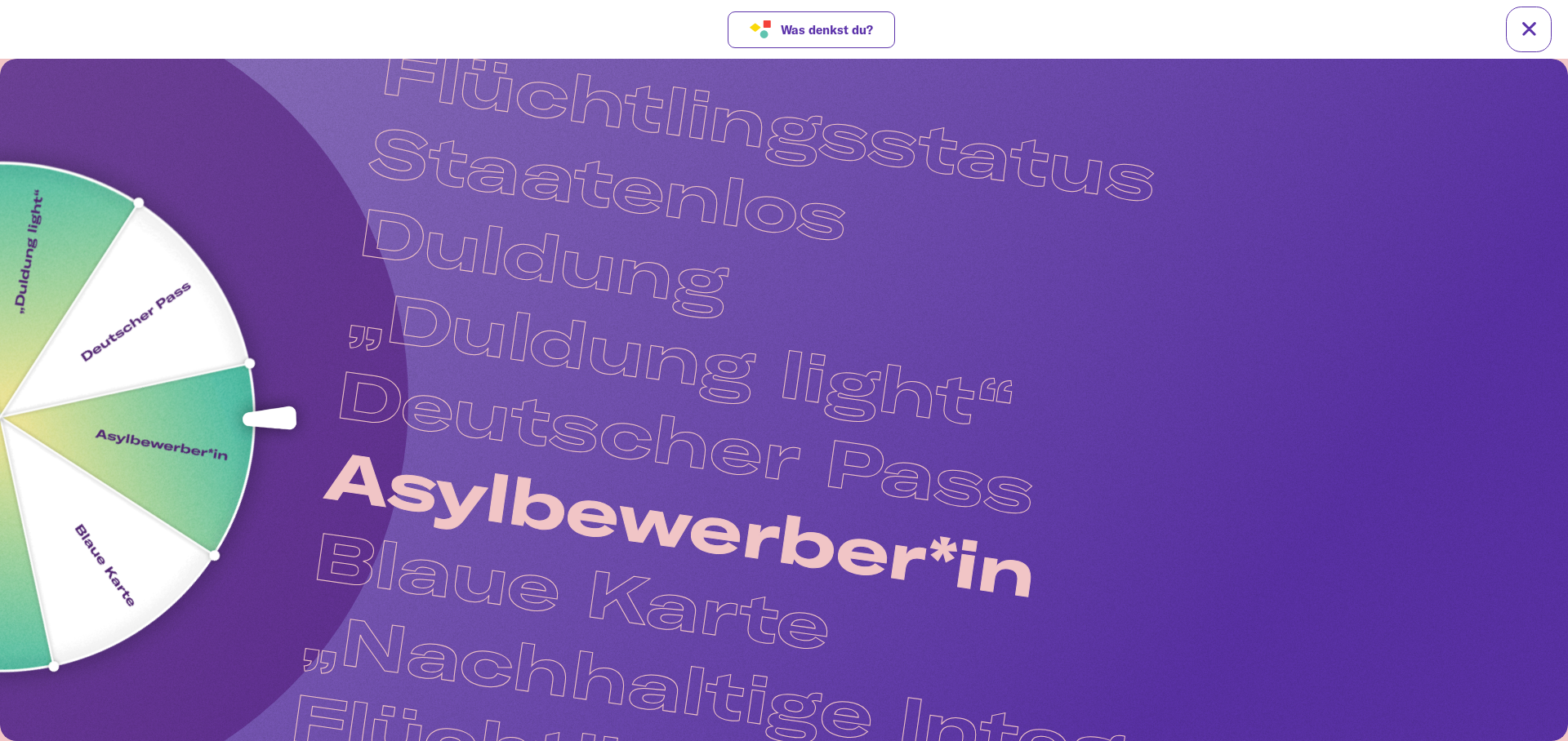
click at [168, 451] on img at bounding box center [0, 417] width 867 height 867
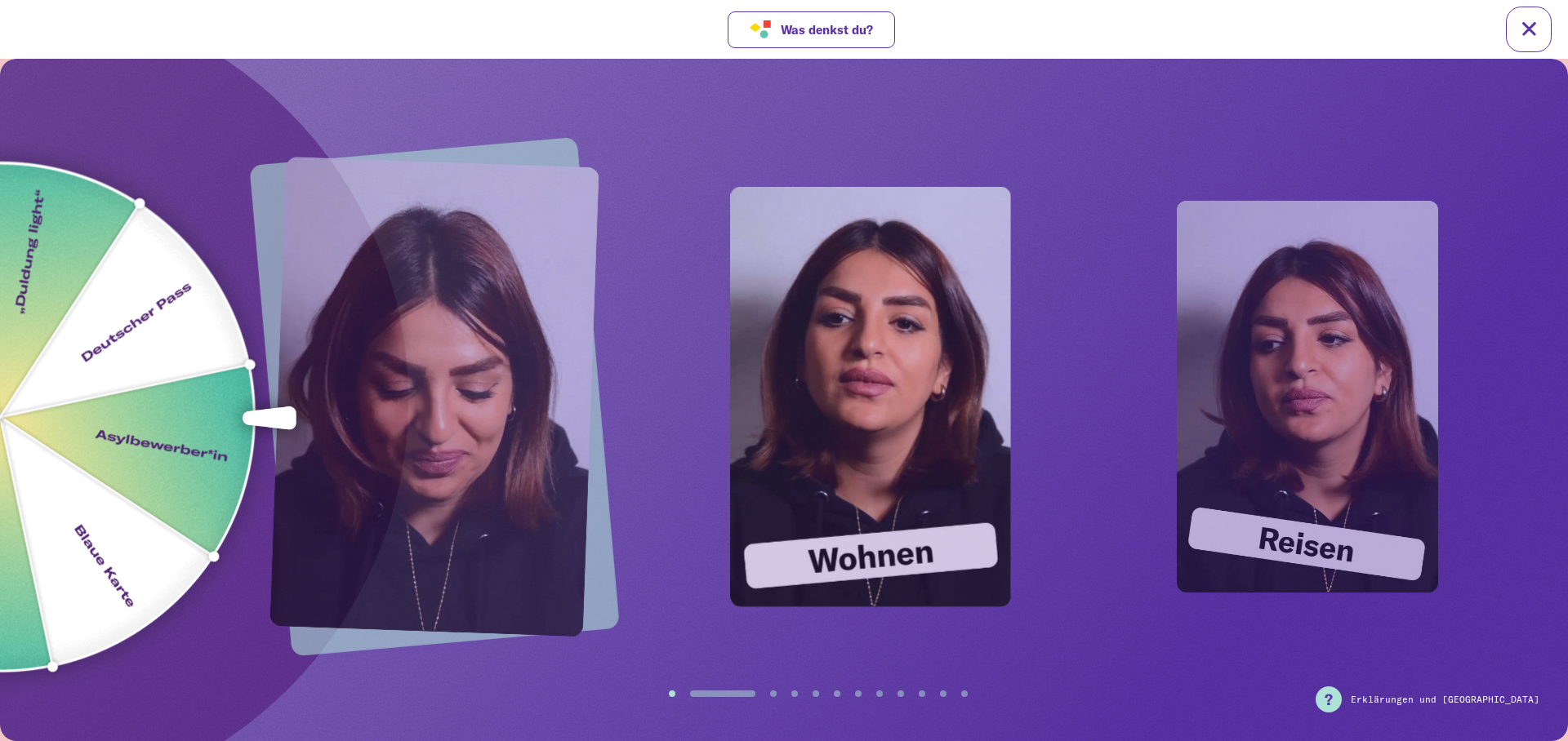
drag, startPoint x: 940, startPoint y: 440, endPoint x: 592, endPoint y: 440, distance: 348.0
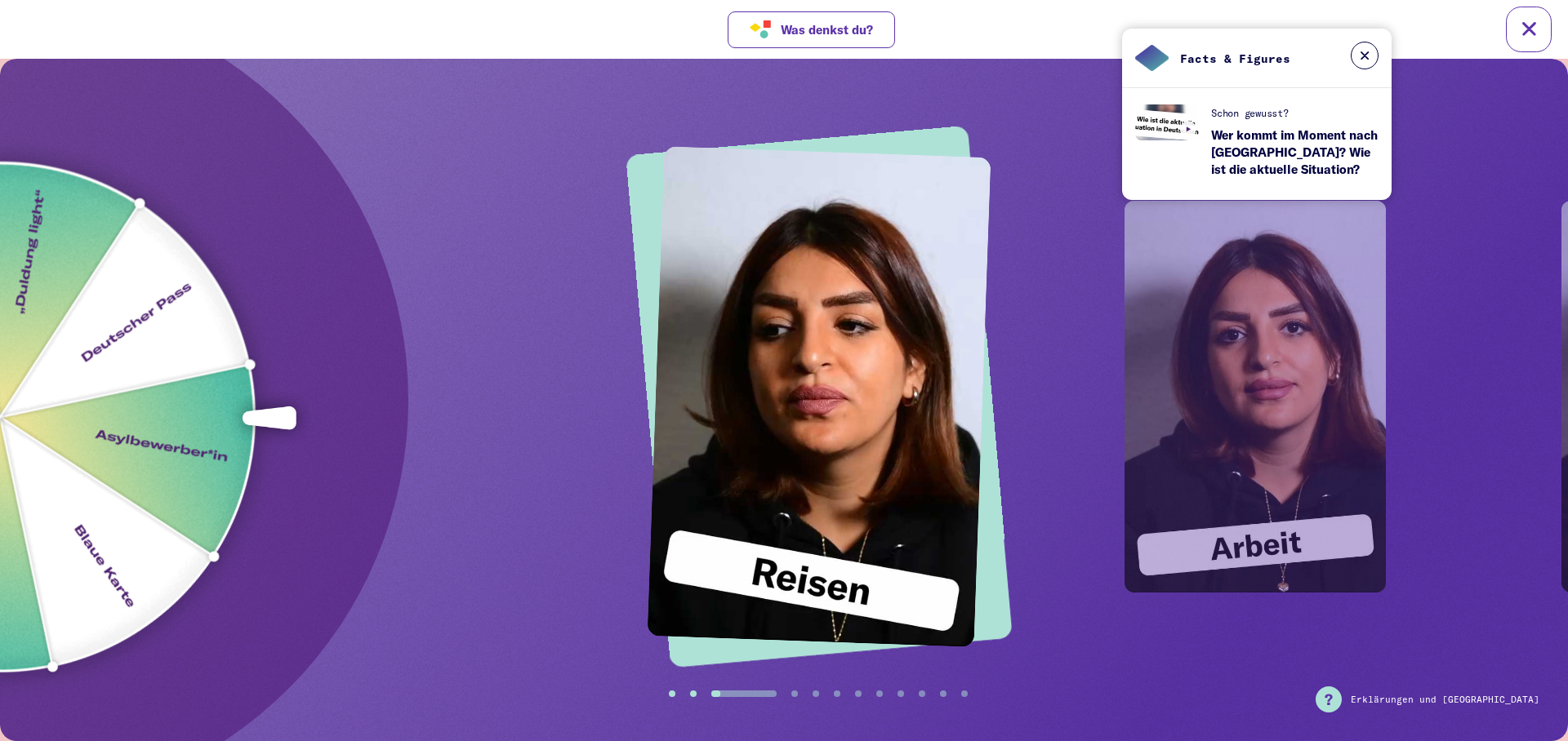
click at [795, 436] on video "Your browser does not support the video tag." at bounding box center [819, 397] width 344 height 501
click at [1366, 64] on button at bounding box center [1365, 55] width 28 height 28
